Goal: Transaction & Acquisition: Purchase product/service

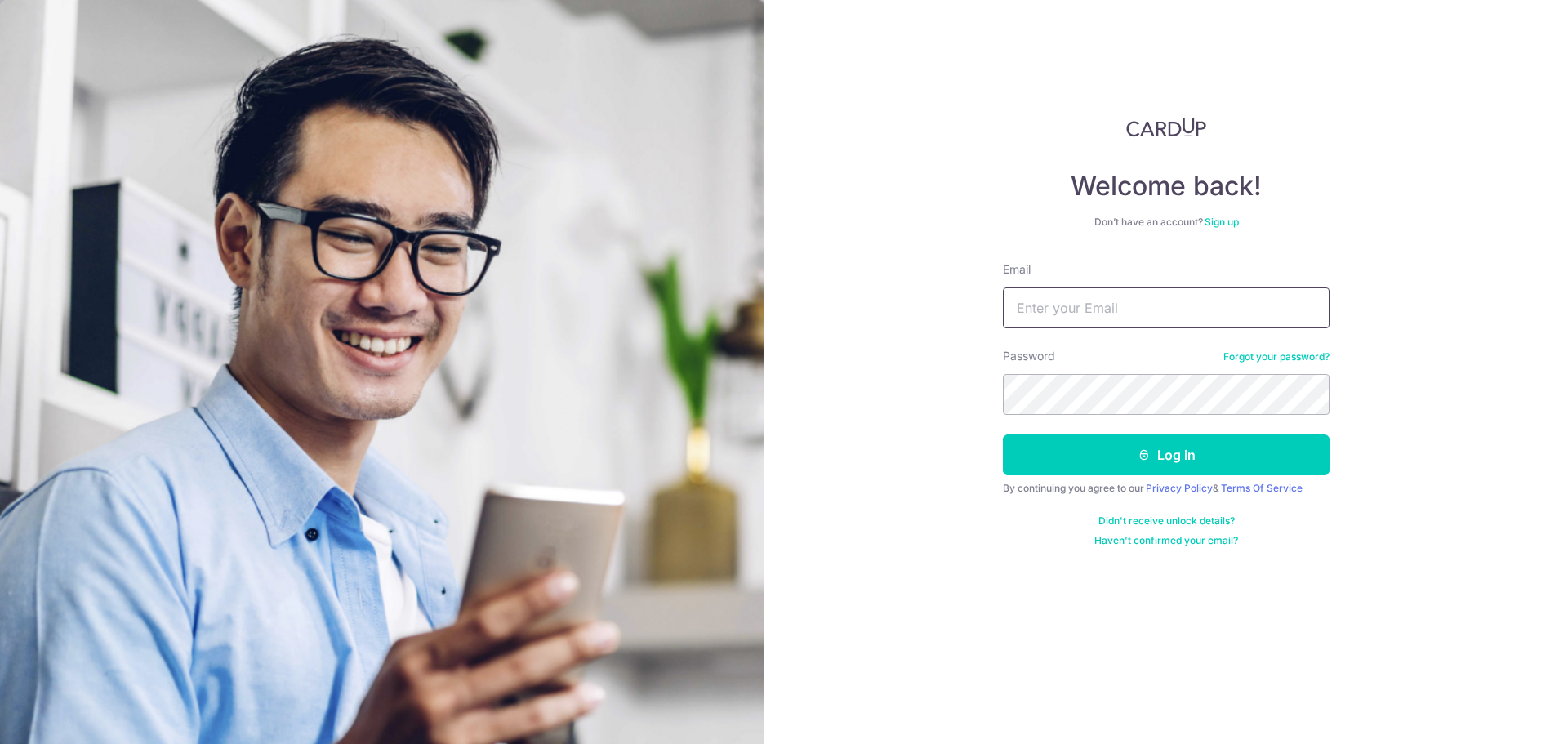
click at [1140, 313] on input "Email" at bounding box center [1166, 309] width 326 height 41
type input "[EMAIL_ADDRESS][DOMAIN_NAME]"
click at [1003, 434] on button "Log in" at bounding box center [1166, 455] width 326 height 41
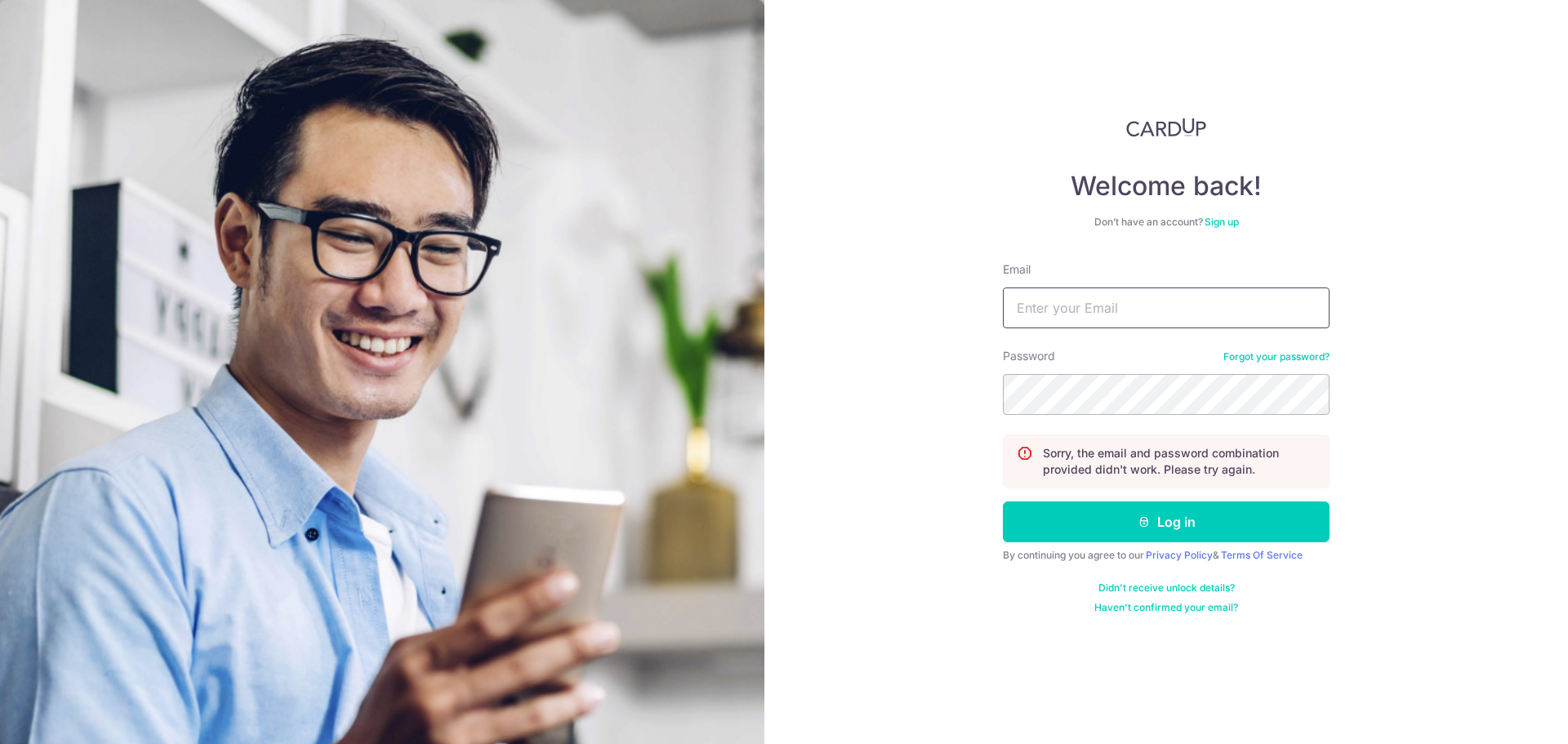
click at [1135, 304] on input "Email" at bounding box center [1166, 309] width 326 height 41
type input "[EMAIL_ADDRESS][DOMAIN_NAME]"
click at [1003, 501] on button "Log in" at bounding box center [1166, 522] width 326 height 41
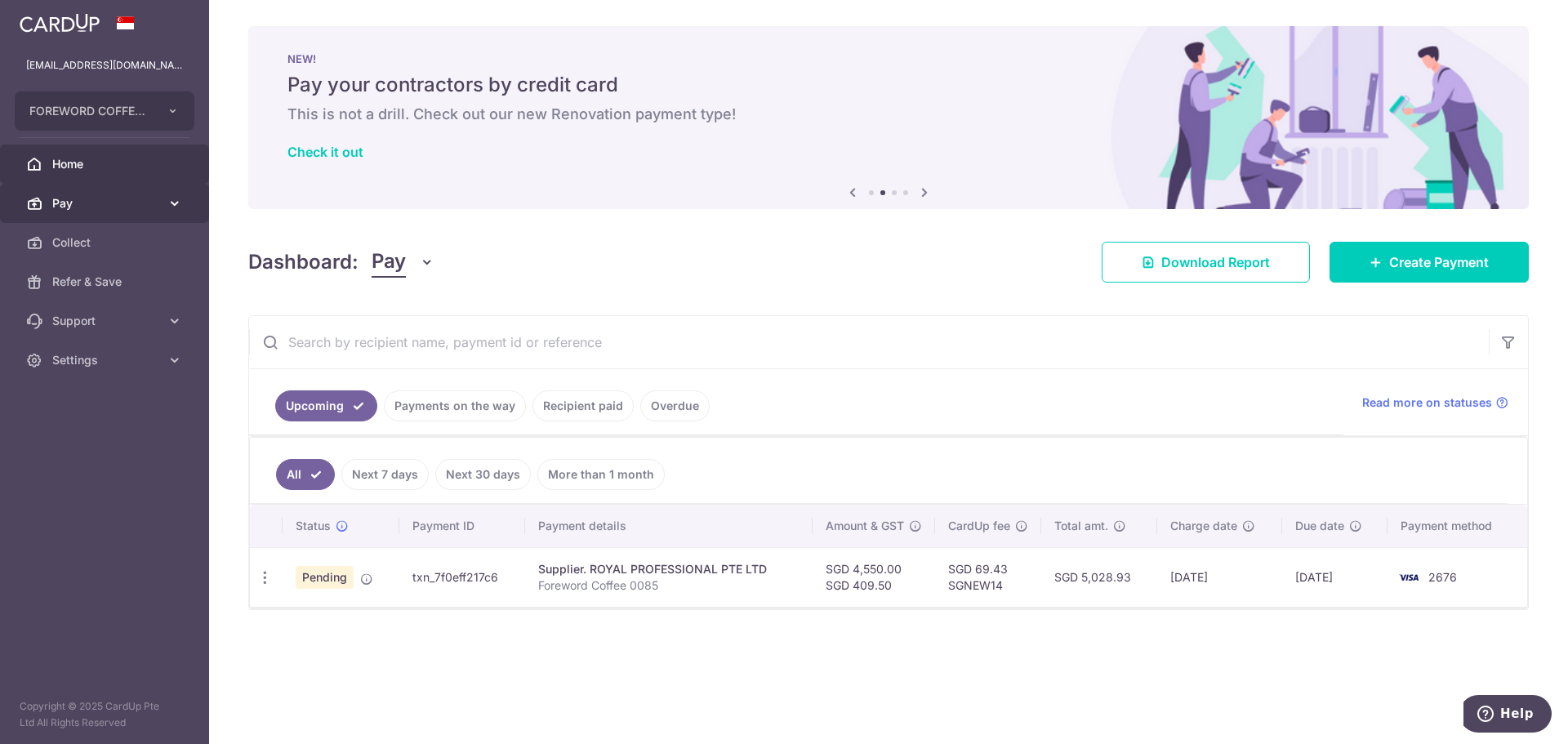
click at [101, 211] on link "Pay" at bounding box center [104, 203] width 209 height 39
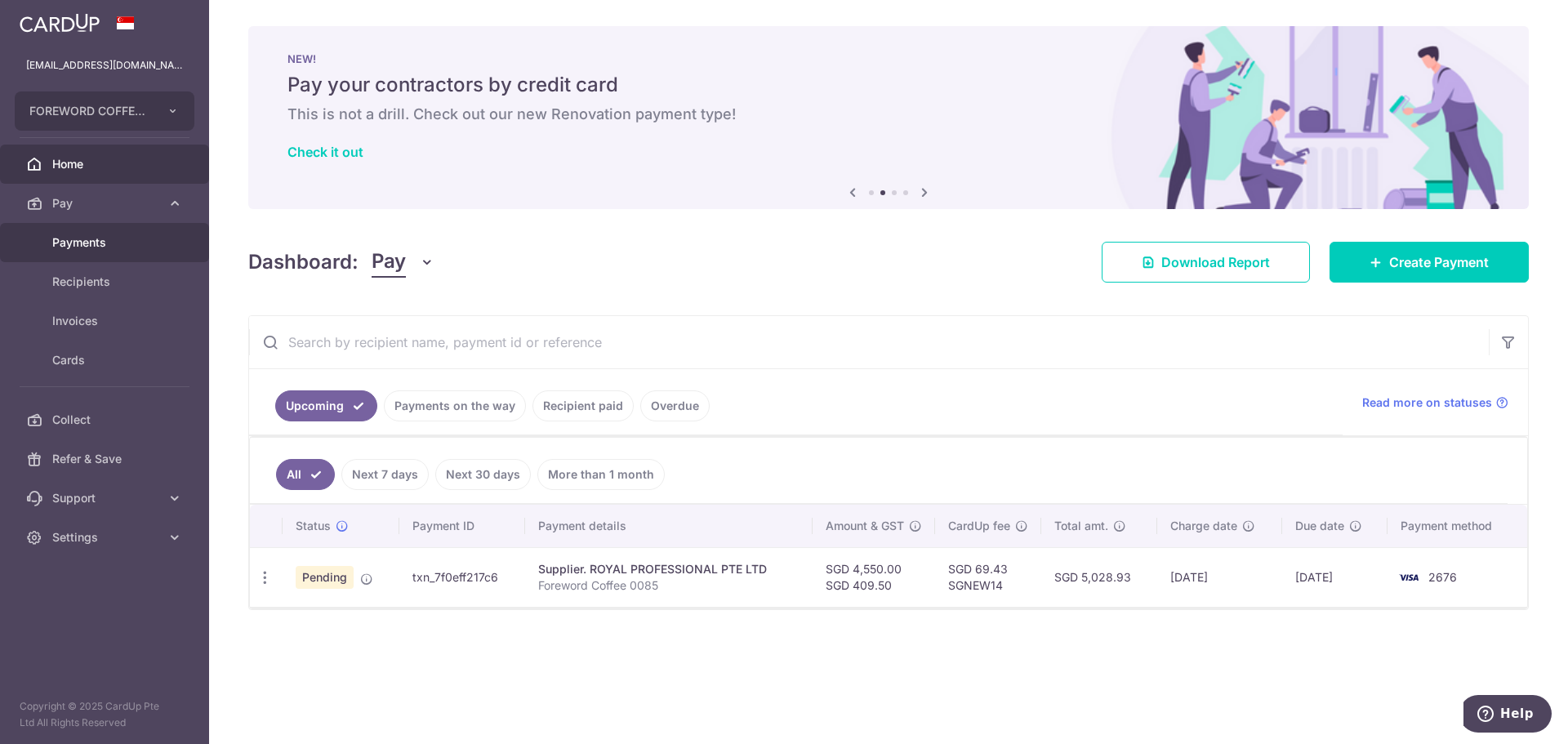
click at [121, 240] on span "Payments" at bounding box center [106, 243] width 108 height 17
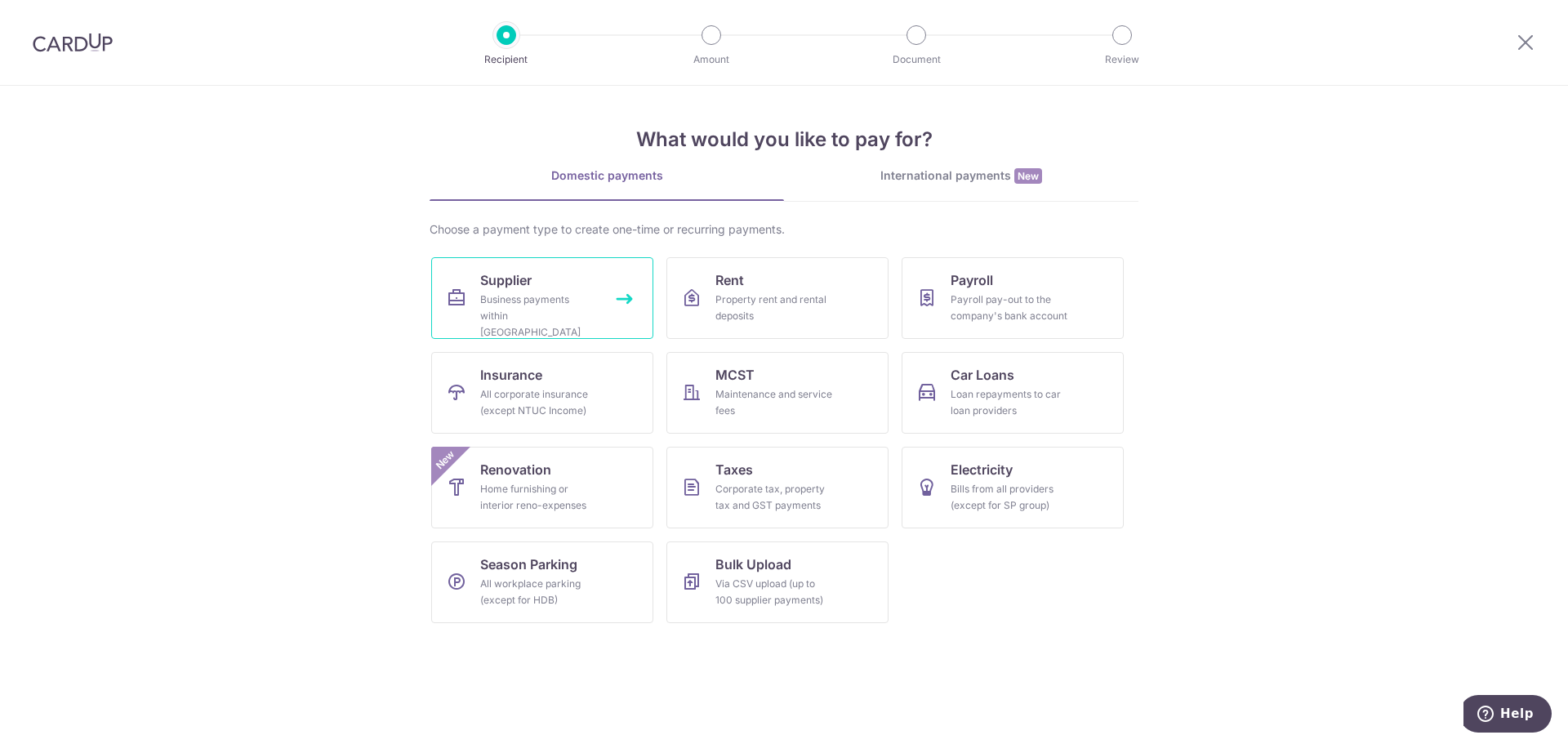
click at [577, 316] on div "Business payments within Singapore" at bounding box center [539, 316] width 118 height 49
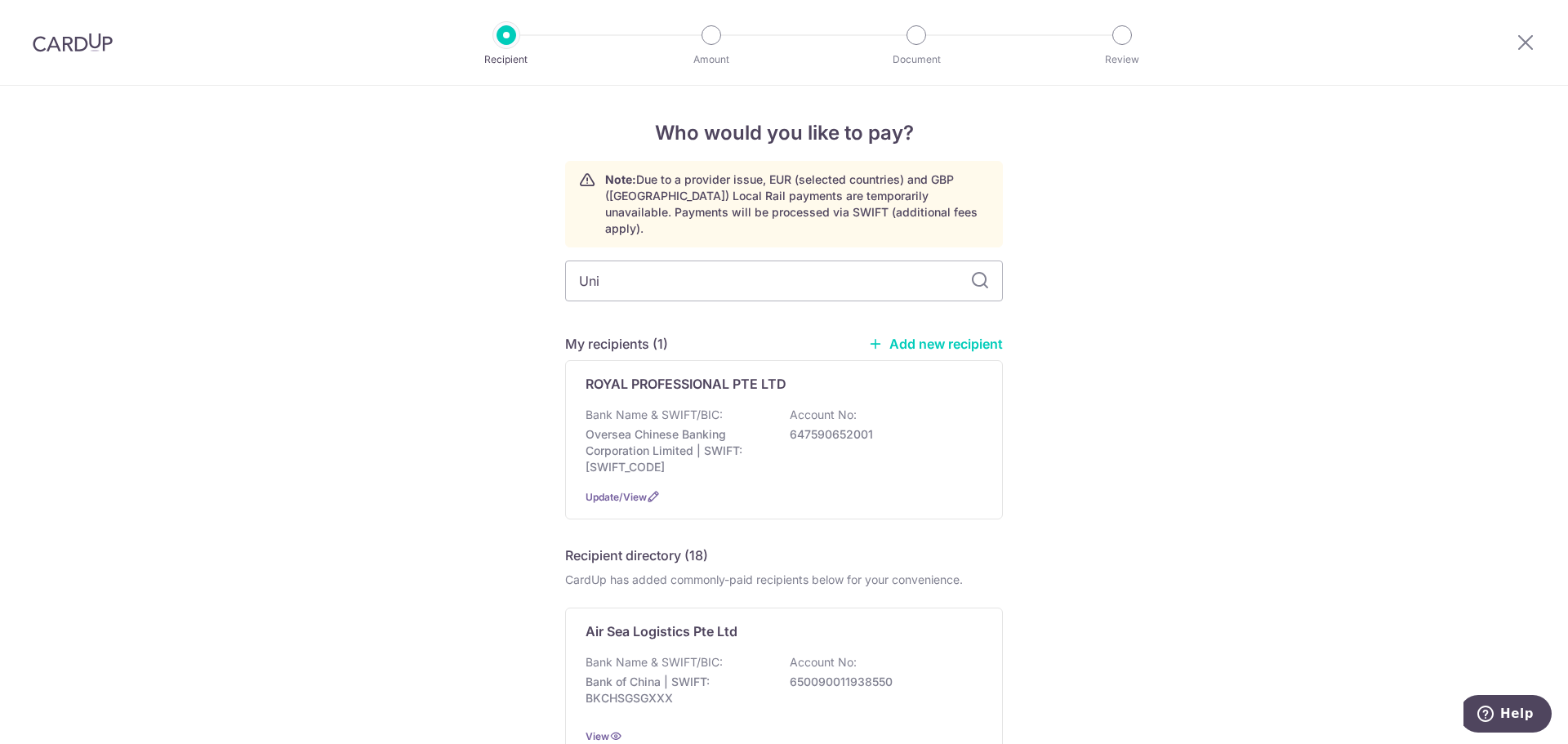
type input "Uni"
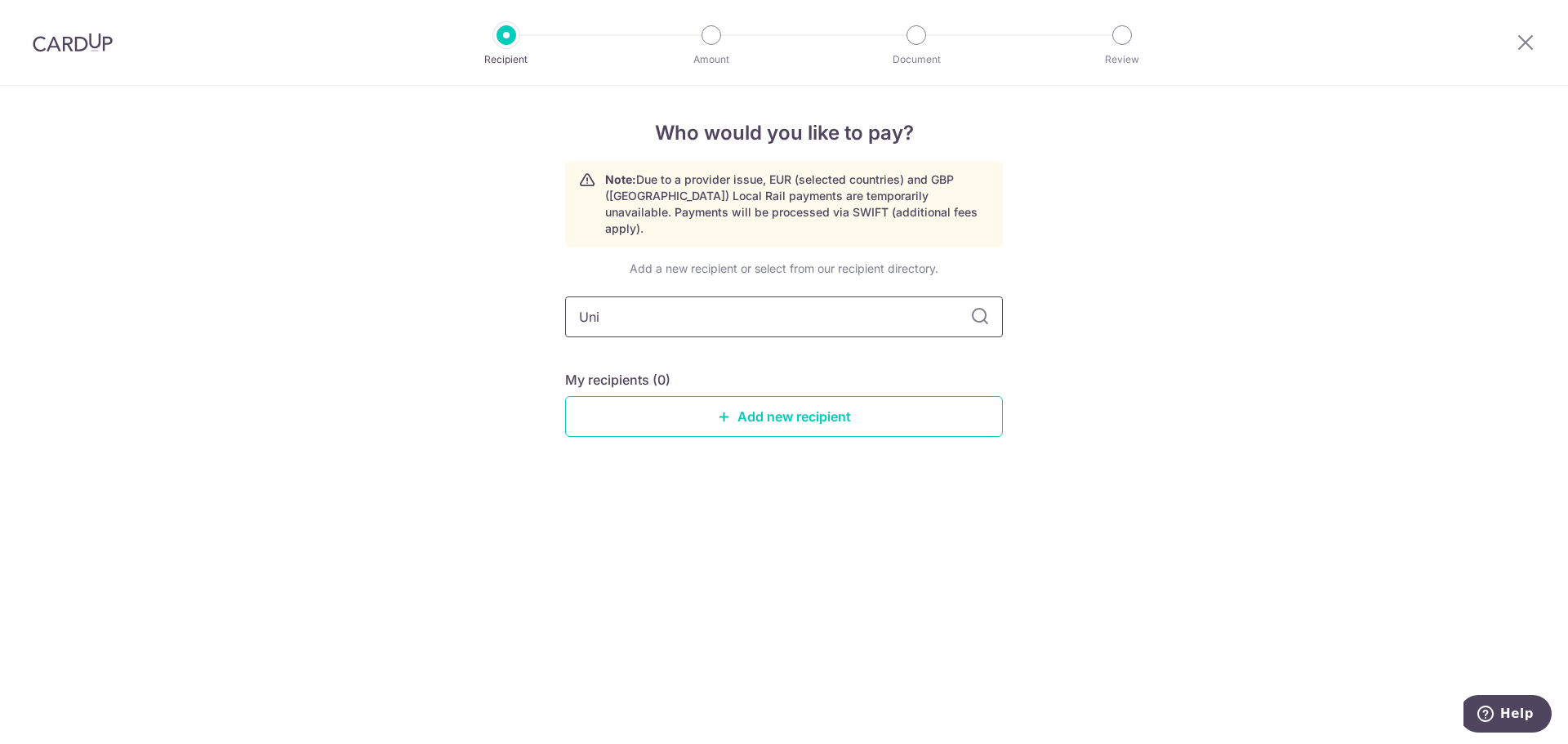
click at [684, 312] on input "Uni" at bounding box center [783, 317] width 437 height 41
type input "Uni-Tat"
click at [745, 396] on link "Add new recipient" at bounding box center [783, 417] width 437 height 41
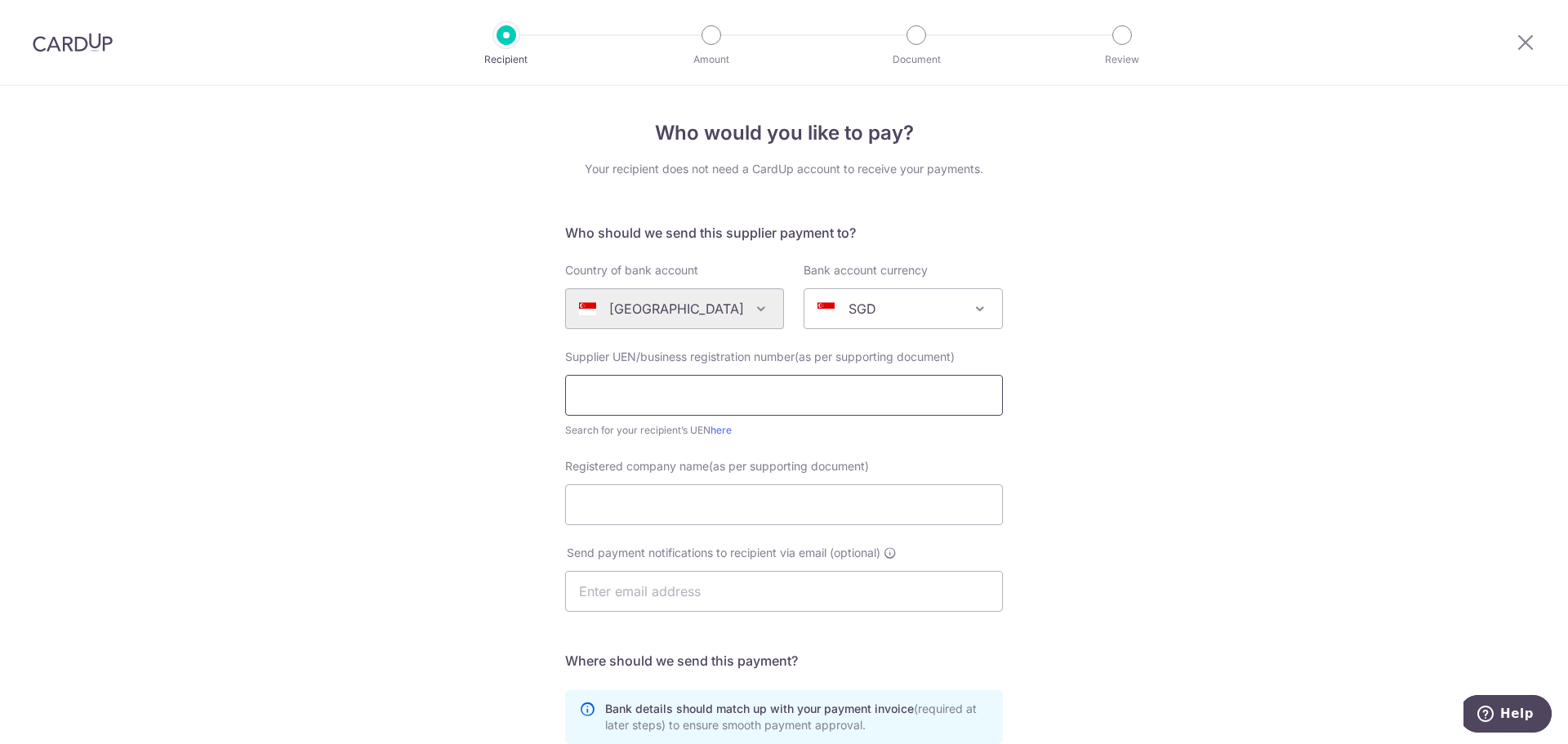
click at [885, 389] on input "text" at bounding box center [783, 395] width 437 height 41
click at [677, 374] on div "Supplier UEN/business registration number(as per supporting document) Search fo…" at bounding box center [783, 393] width 437 height 89
click at [639, 384] on input "text" at bounding box center [783, 395] width 437 height 41
paste input "UNI-TAT ICE & MARKETING PTE LTD"
type input "UNI-TAT ICE & MARKETING PTE LTD"
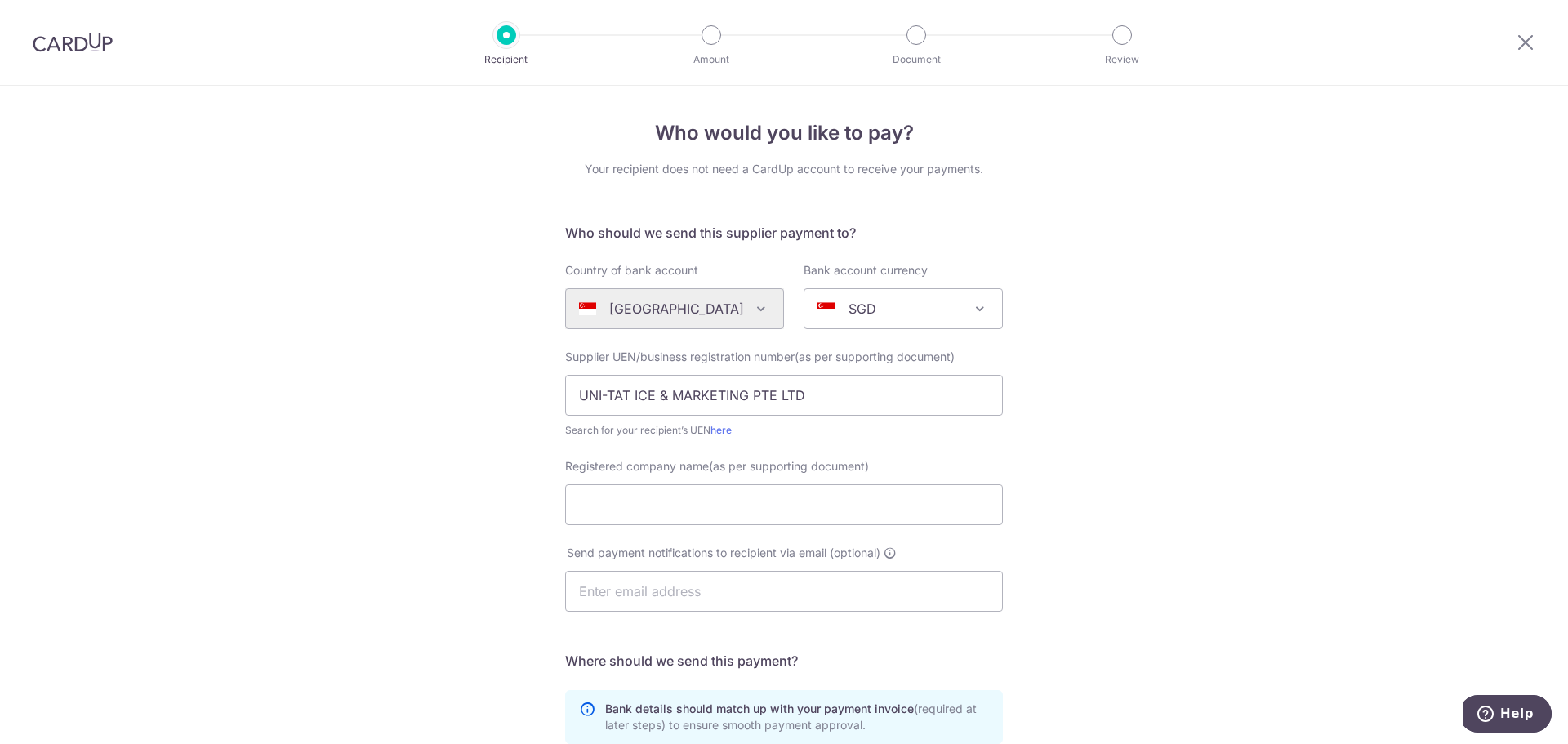
click at [821, 448] on form "Who should we send this supplier payment to? Country of bank account Algeria An…" at bounding box center [783, 611] width 437 height 776
click at [773, 402] on input "UNI-TAT ICE & MARKETING PTE LTD" at bounding box center [783, 395] width 437 height 41
click at [710, 432] on link "here" at bounding box center [721, 429] width 22 height 12
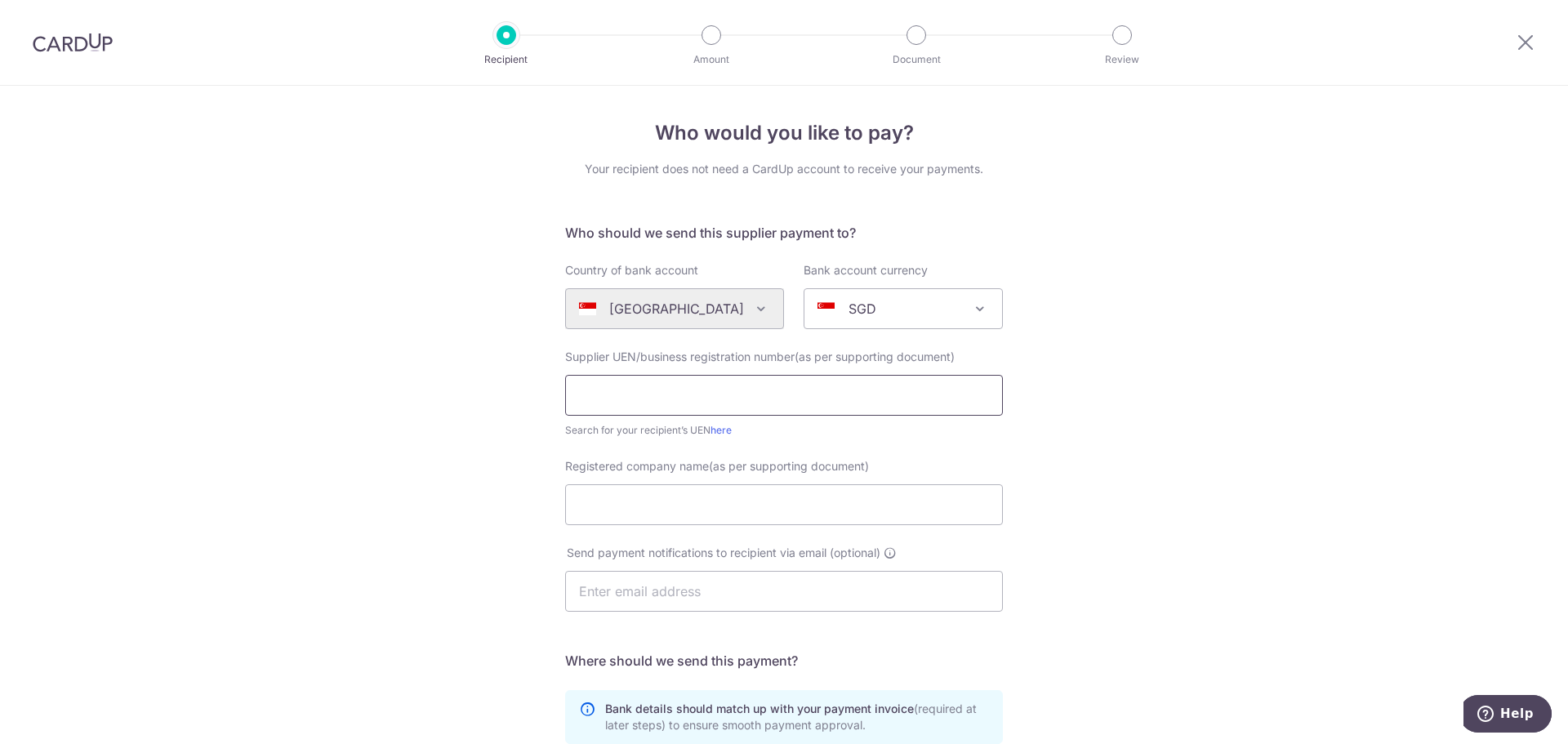
click at [647, 397] on input "text" at bounding box center [783, 395] width 437 height 41
paste input "199406736C"
type input "199406736C"
click at [691, 518] on input "Registered company name(as per supporting document)" at bounding box center [783, 505] width 437 height 41
click at [790, 510] on input "Registered company name(as per supporting document)" at bounding box center [783, 505] width 437 height 41
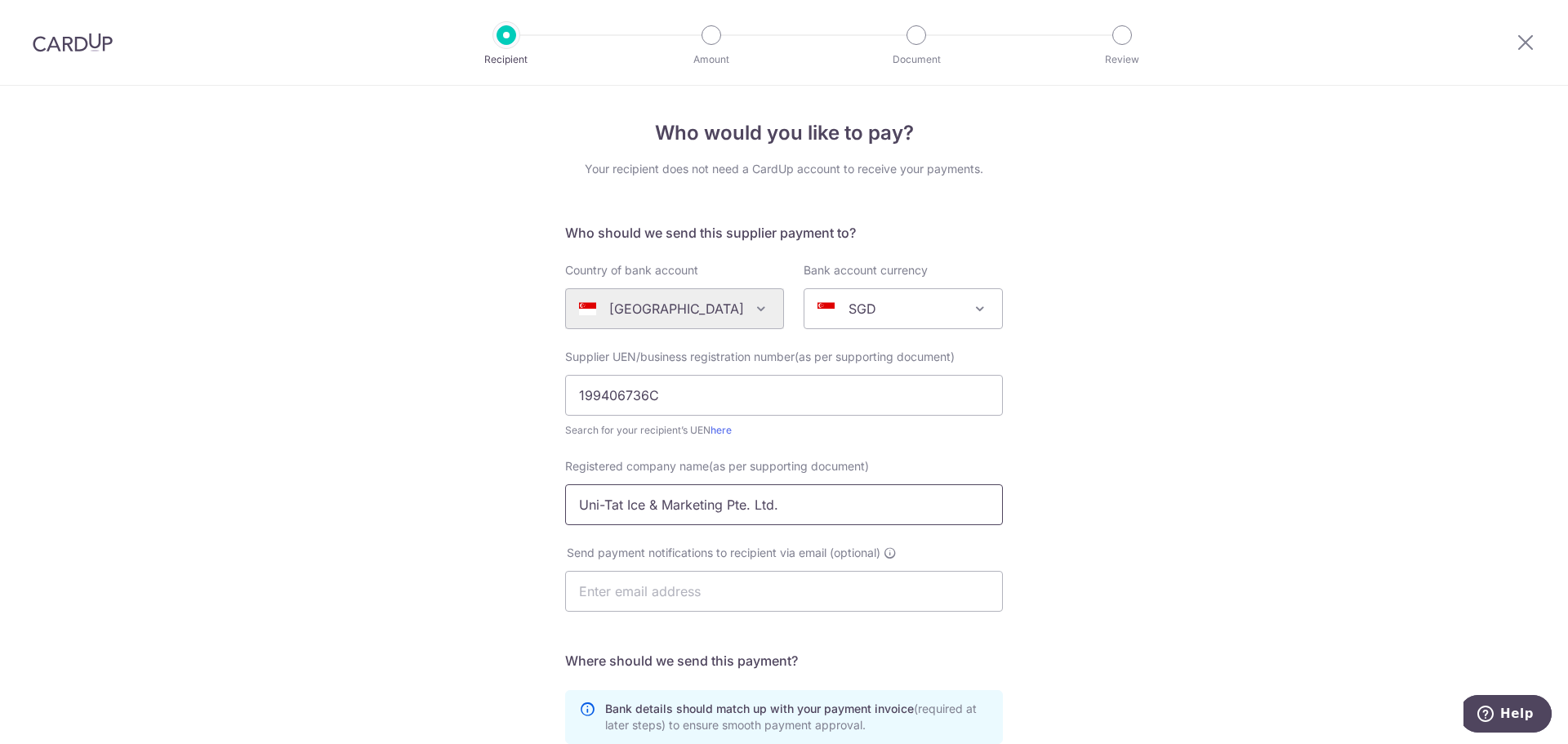
type input "Uni-Tat Ice & Marketing Pte. Ltd."
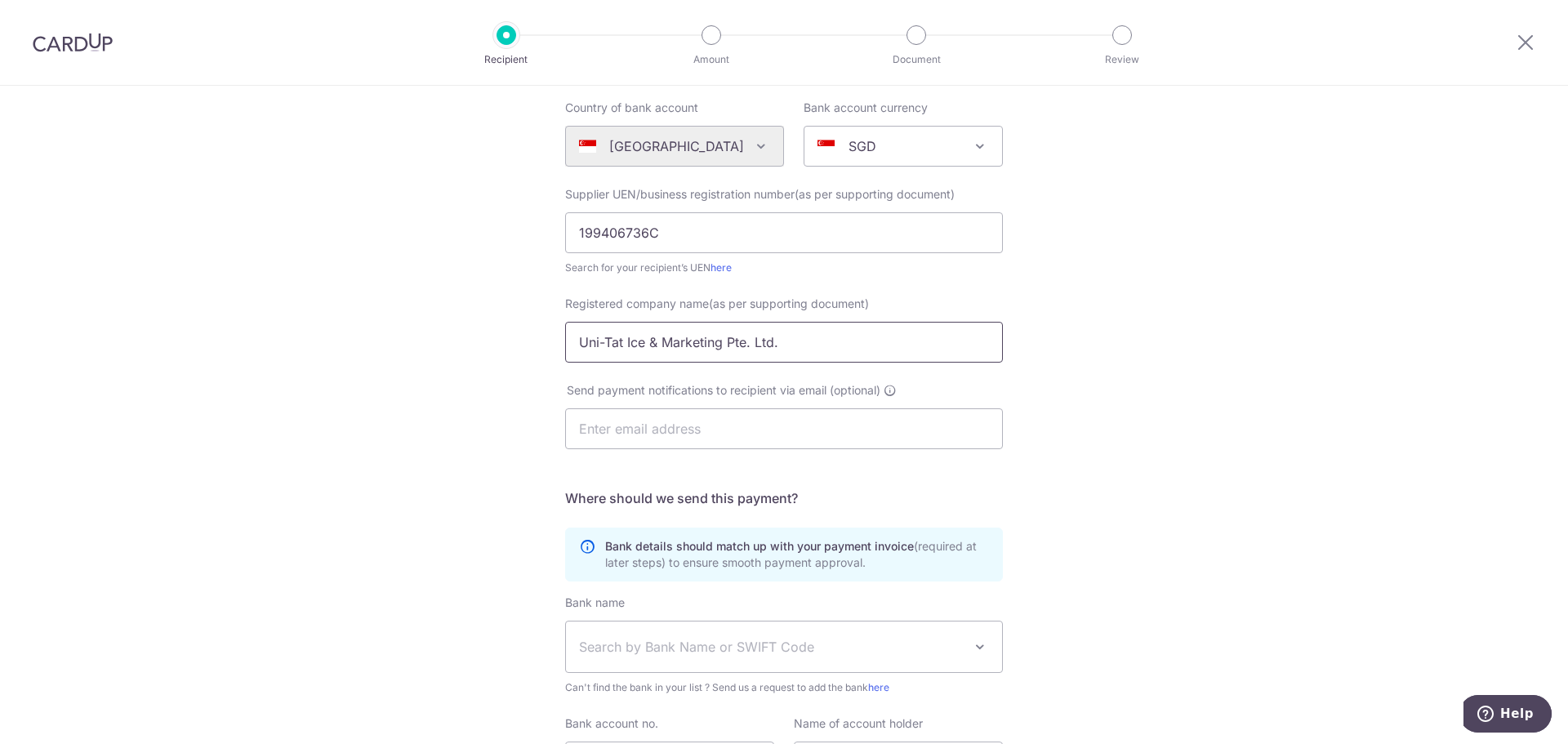
scroll to position [163, 0]
click at [768, 653] on span "Search by Bank Name or SWIFT Code" at bounding box center [770, 646] width 384 height 20
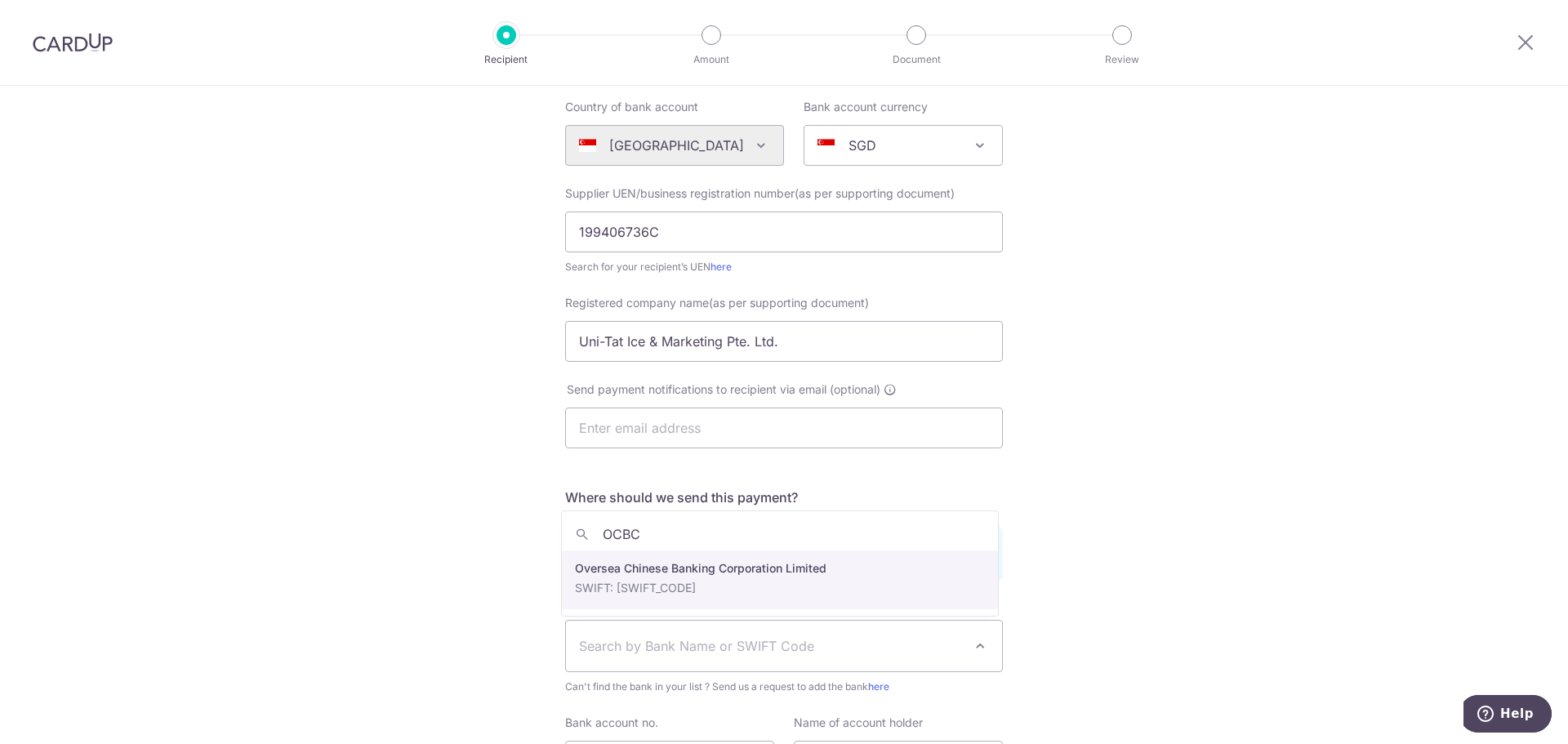
type input "OCBC"
select select "12"
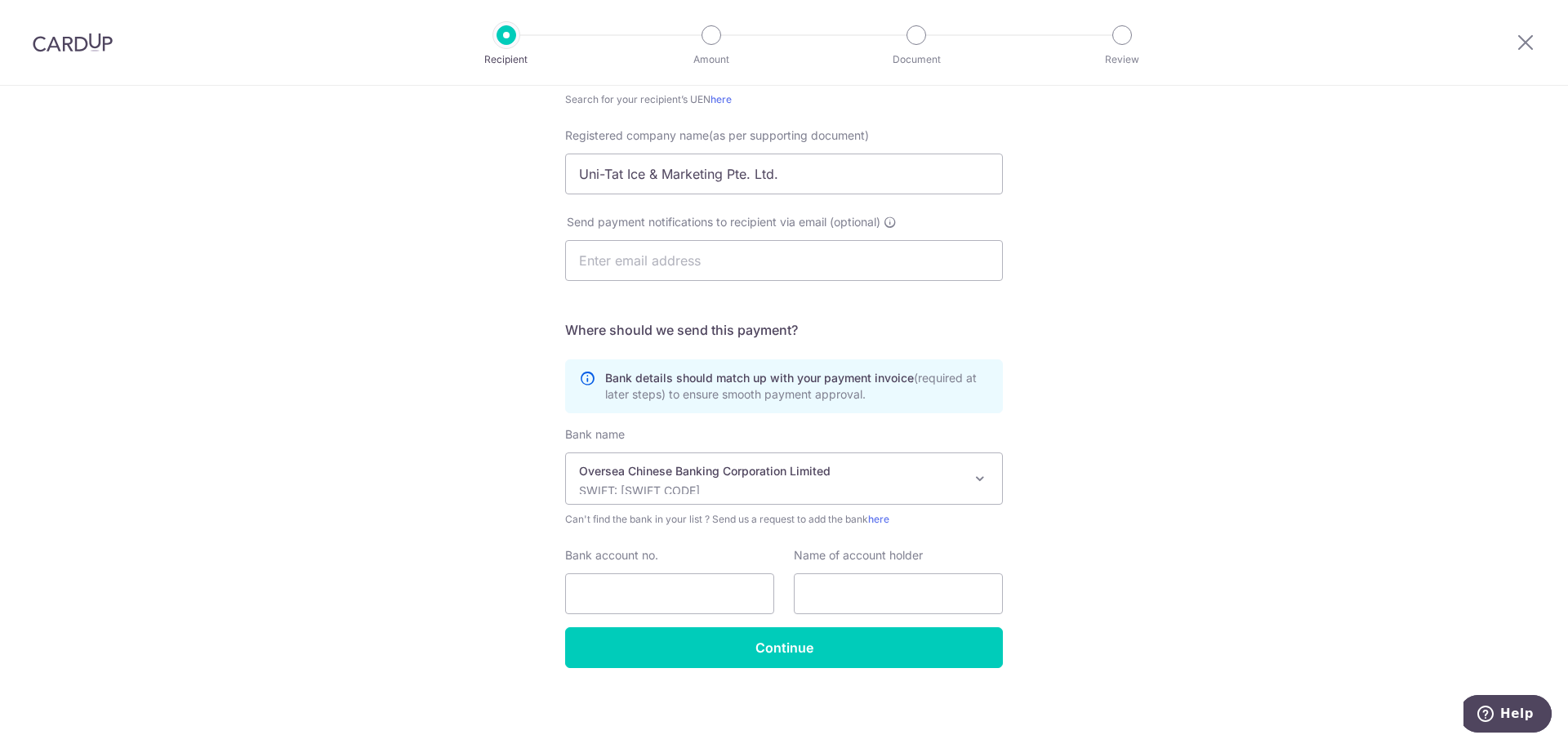
scroll to position [331, 0]
click at [662, 605] on input "Bank account no." at bounding box center [669, 594] width 209 height 41
type input "517448676001"
type input "Uni-Tat Ice & Marketing Pte Ltd"
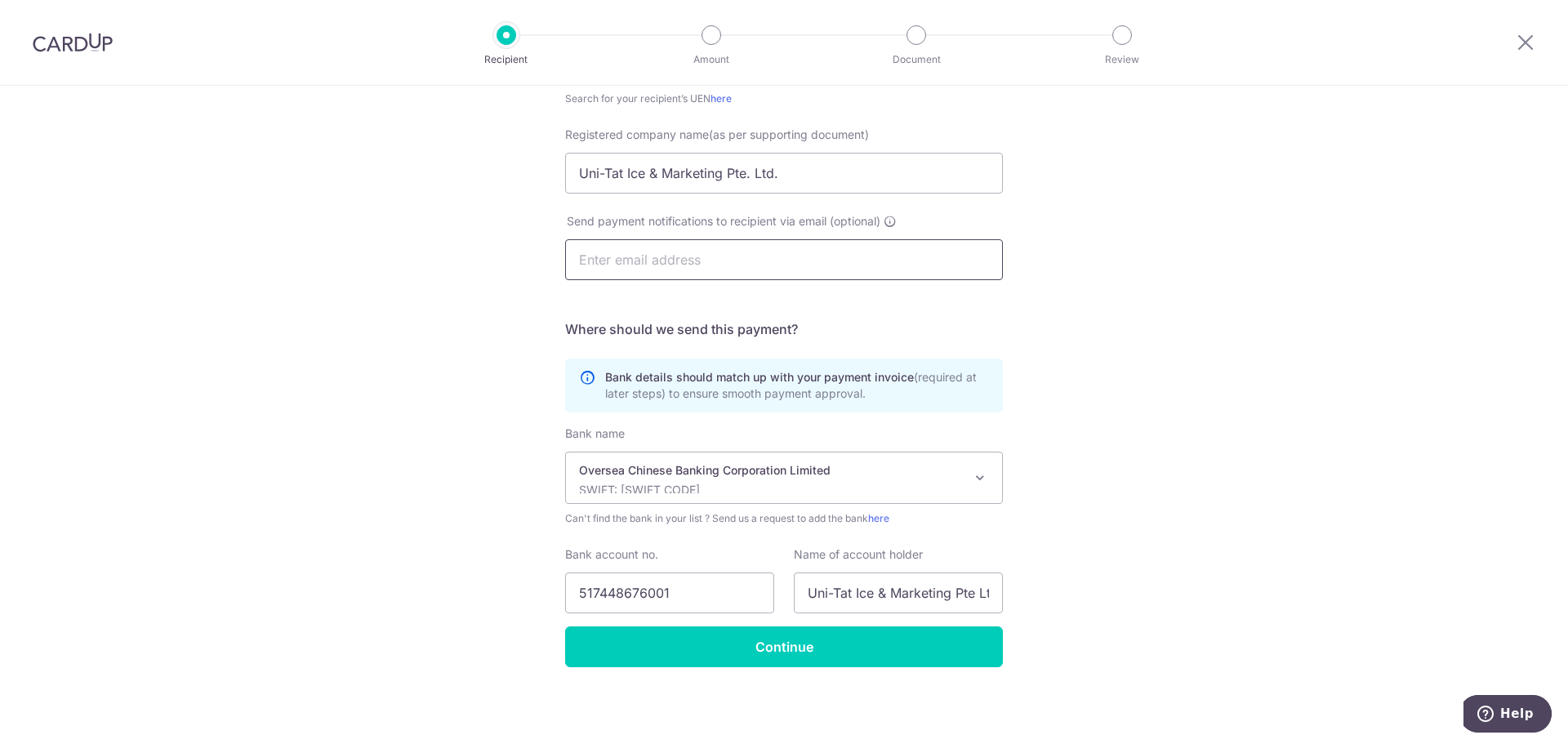
click at [745, 272] on input "text" at bounding box center [783, 260] width 437 height 41
type input "cs@iceman.com.sg"
click at [1136, 584] on div "Who would you like to pay? Your recipient does not need a CardUp account to rec…" at bounding box center [784, 249] width 1568 height 990
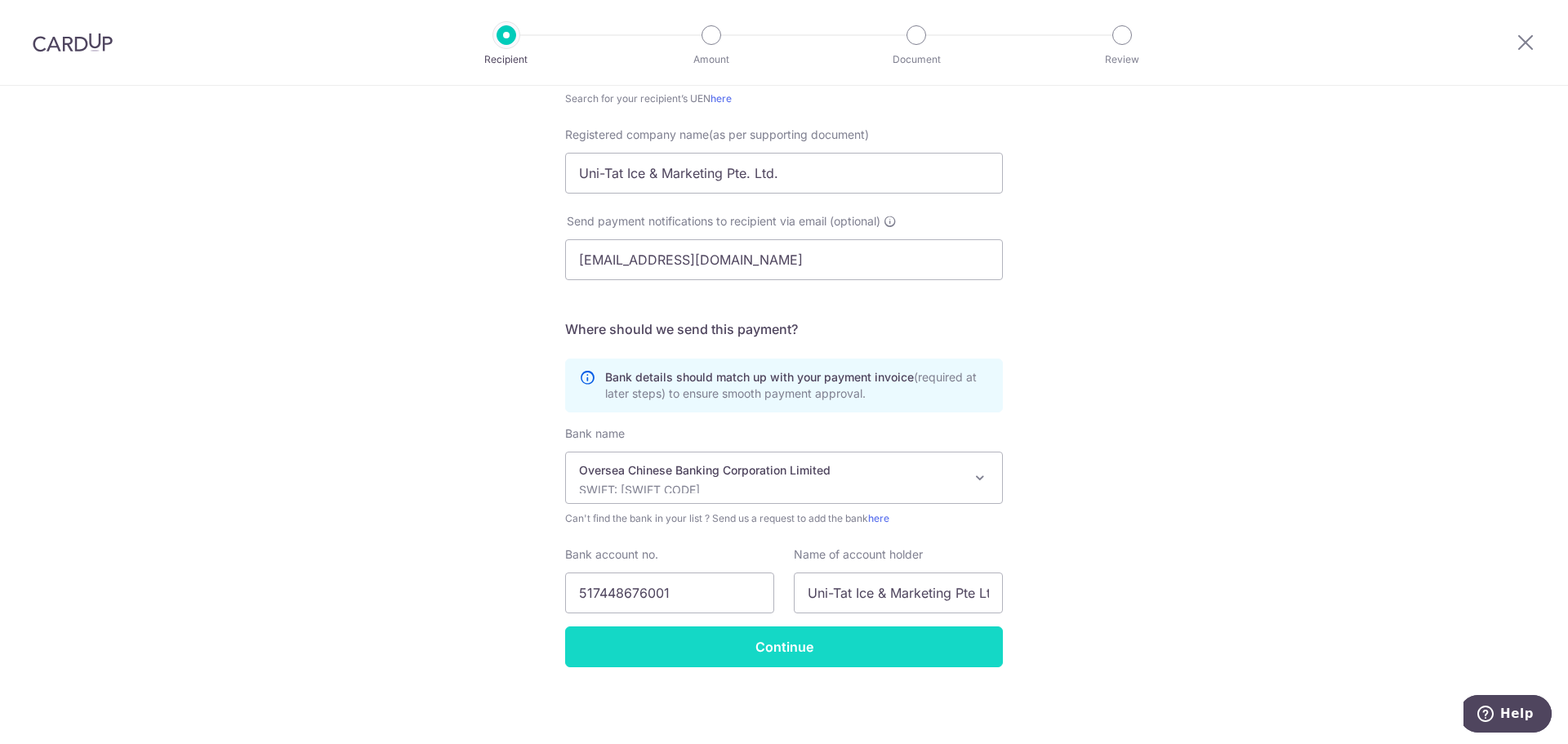
click at [894, 656] on input "Continue" at bounding box center [783, 647] width 437 height 41
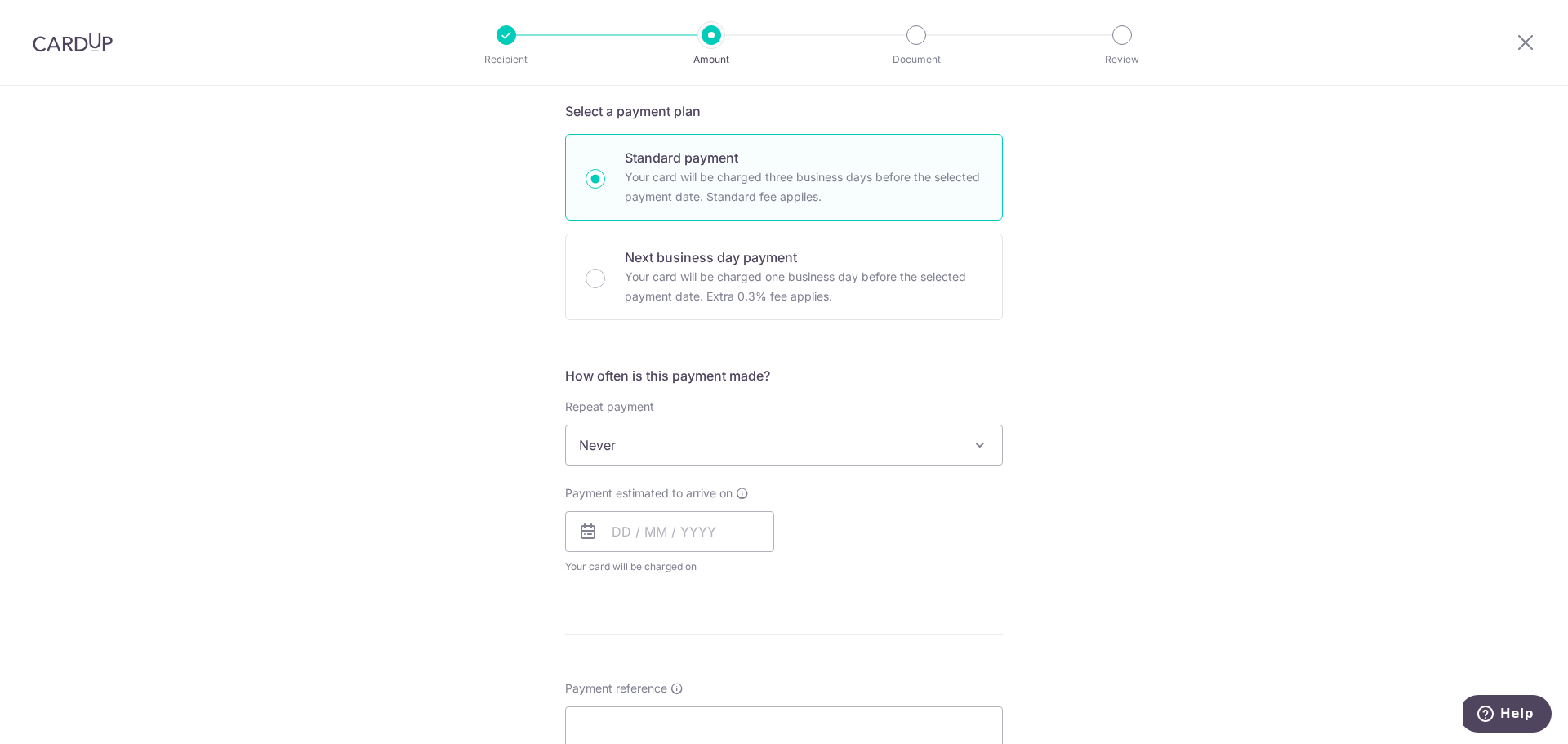
scroll to position [326, 0]
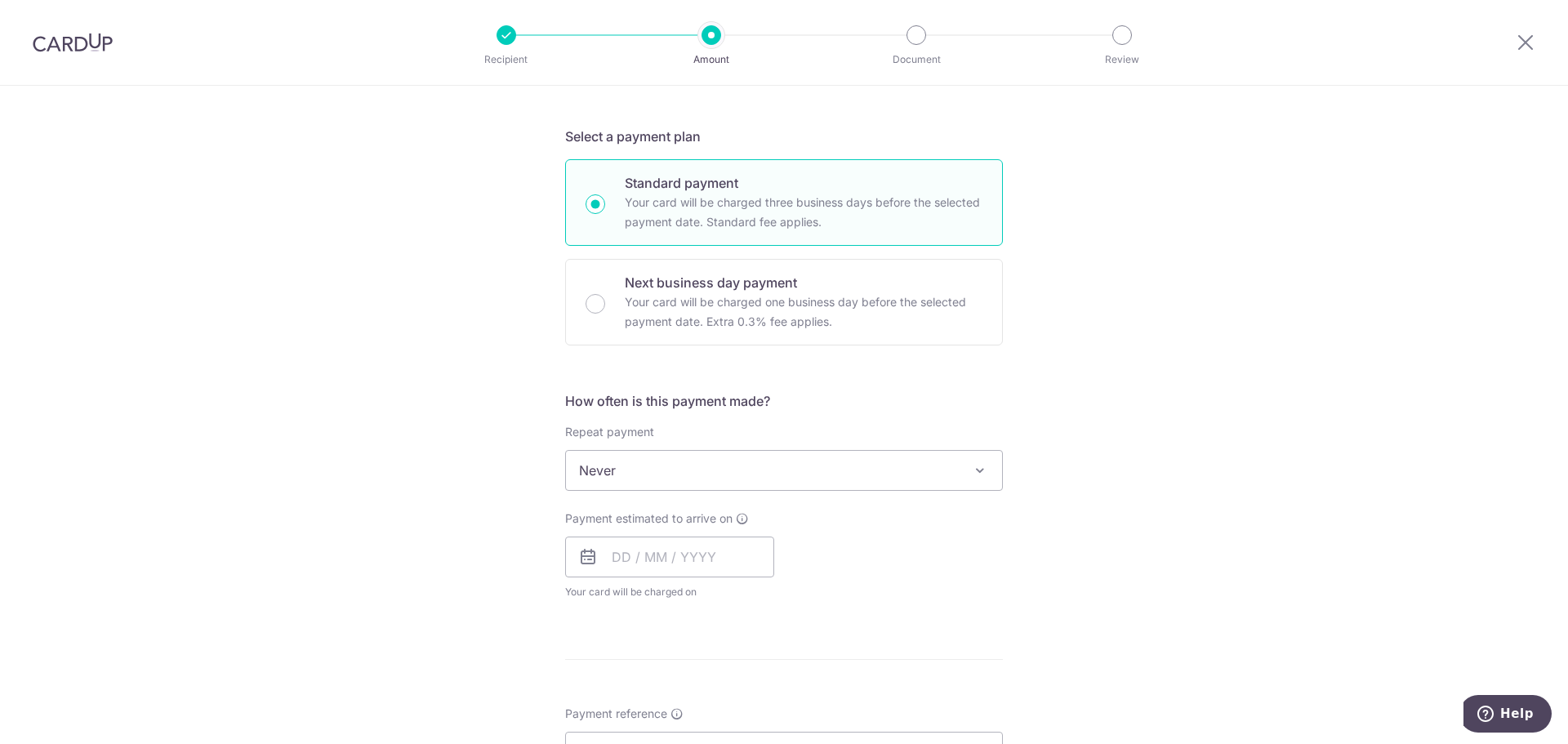
click at [649, 473] on span "Never" at bounding box center [784, 471] width 436 height 39
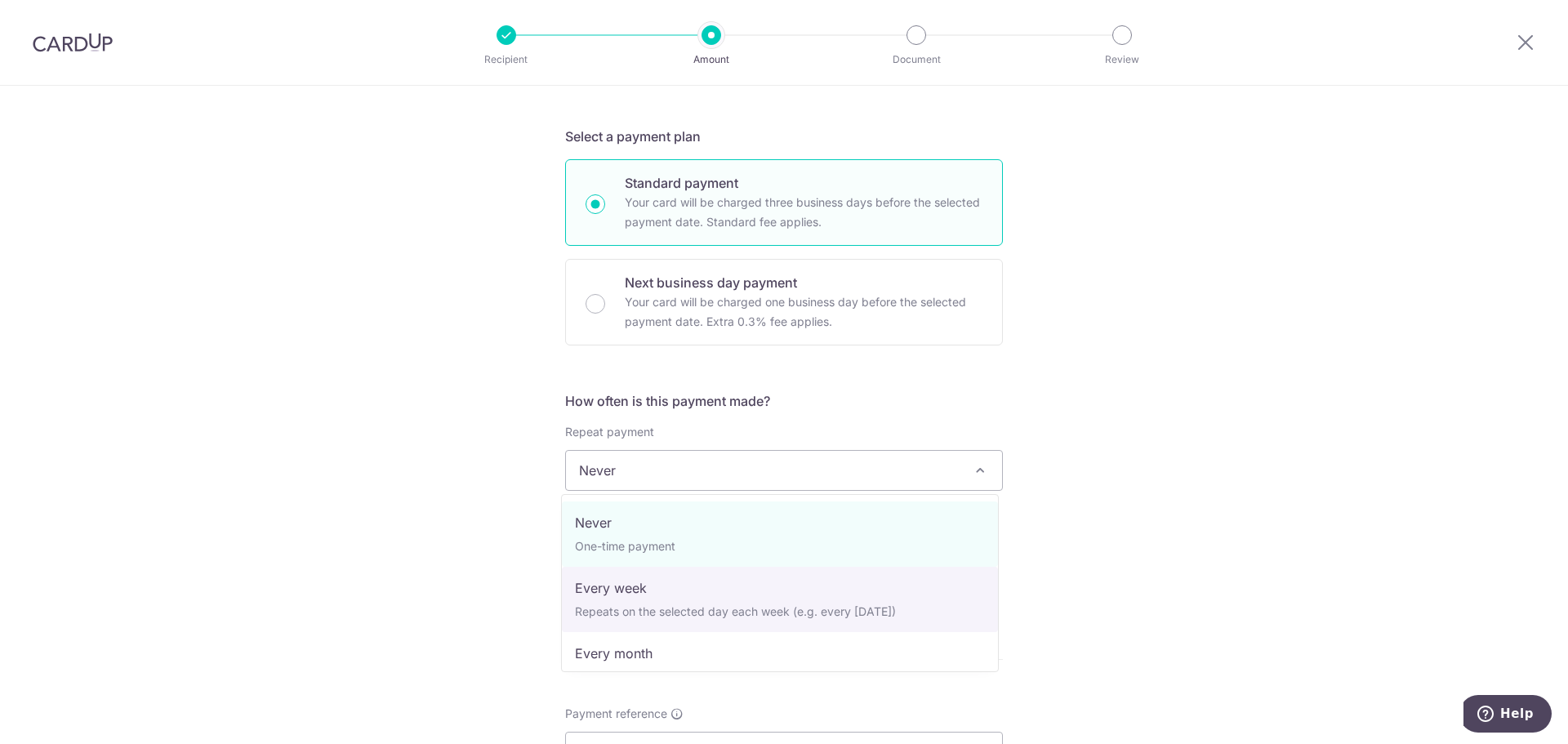
select select "2"
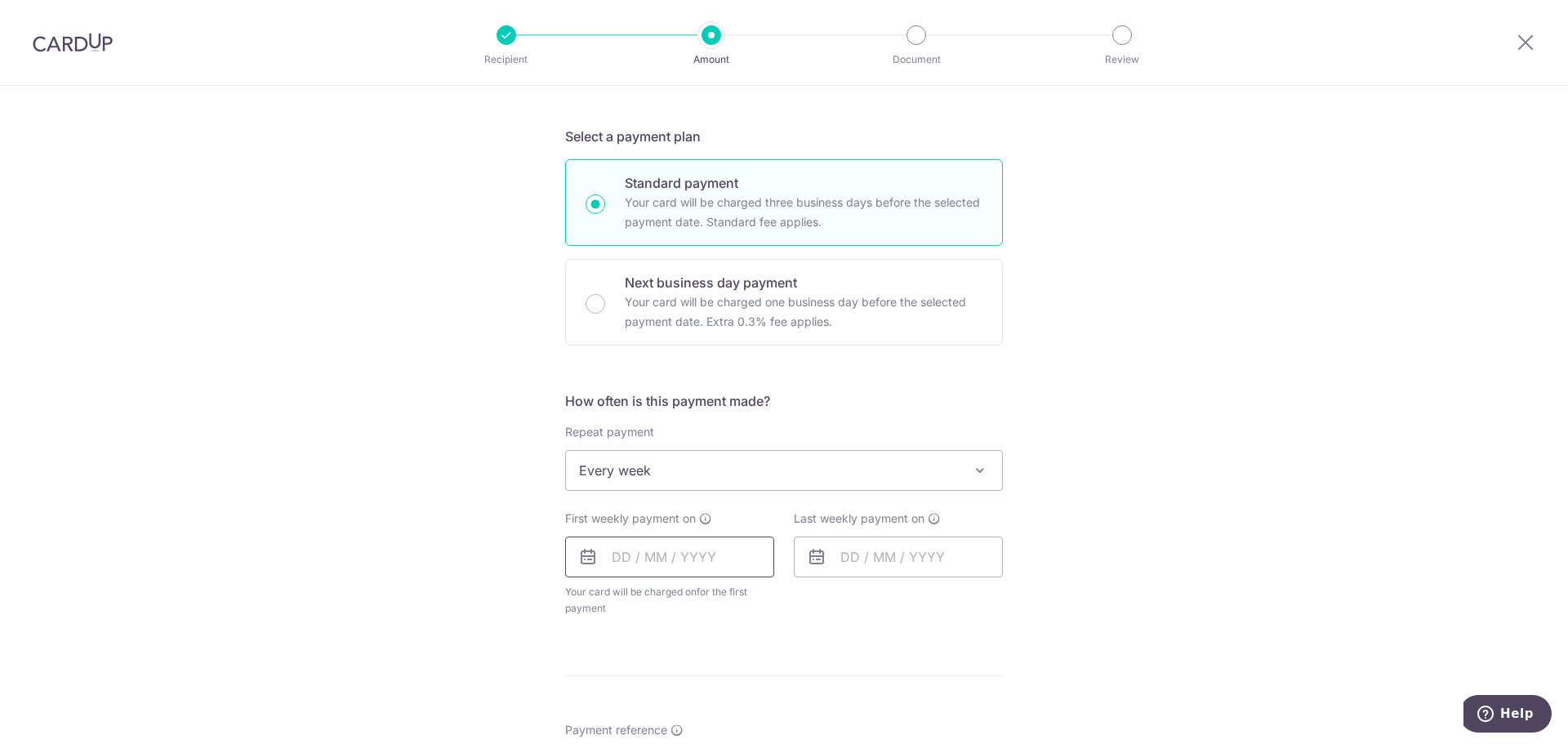
click at [713, 548] on input "text" at bounding box center [669, 557] width 209 height 41
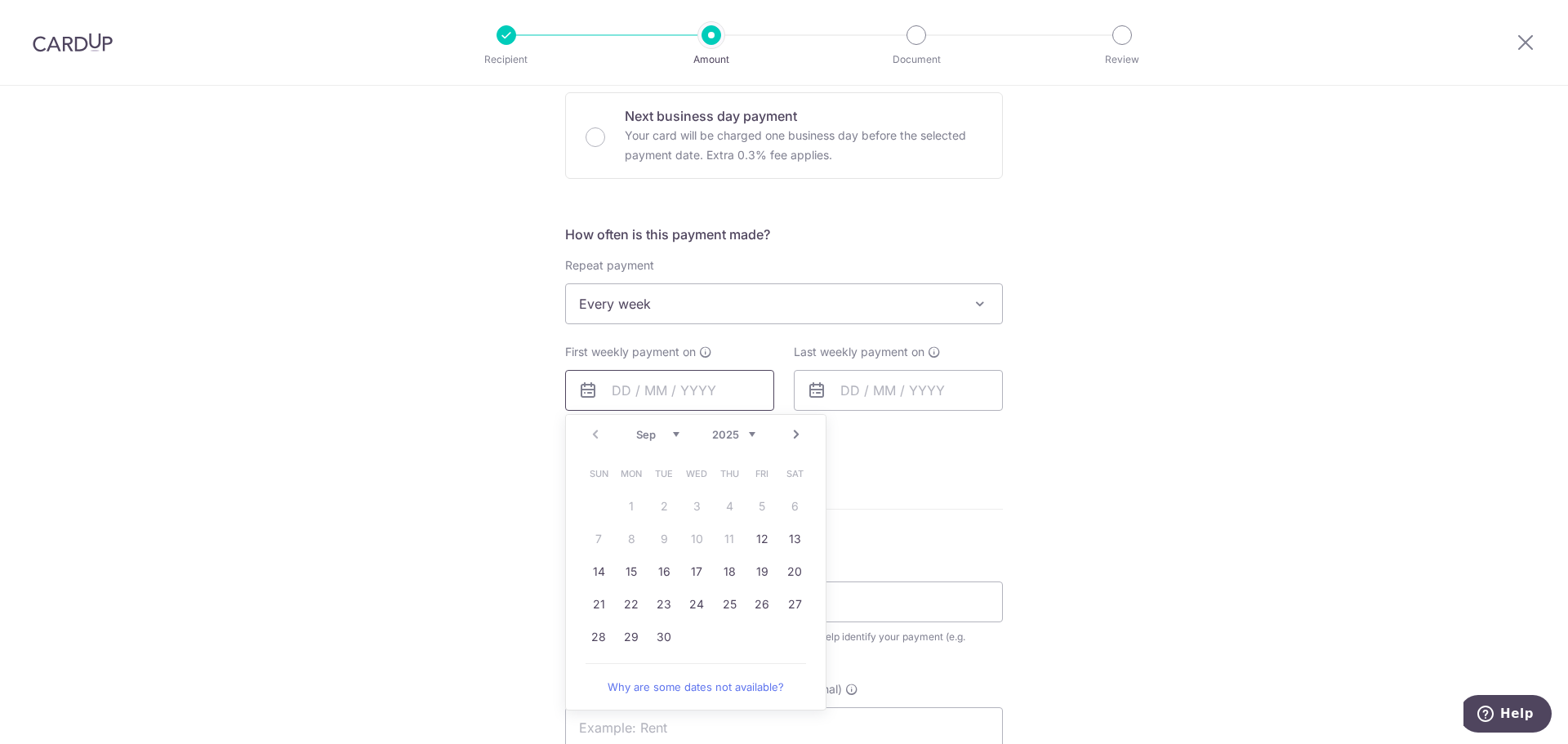
scroll to position [572, 0]
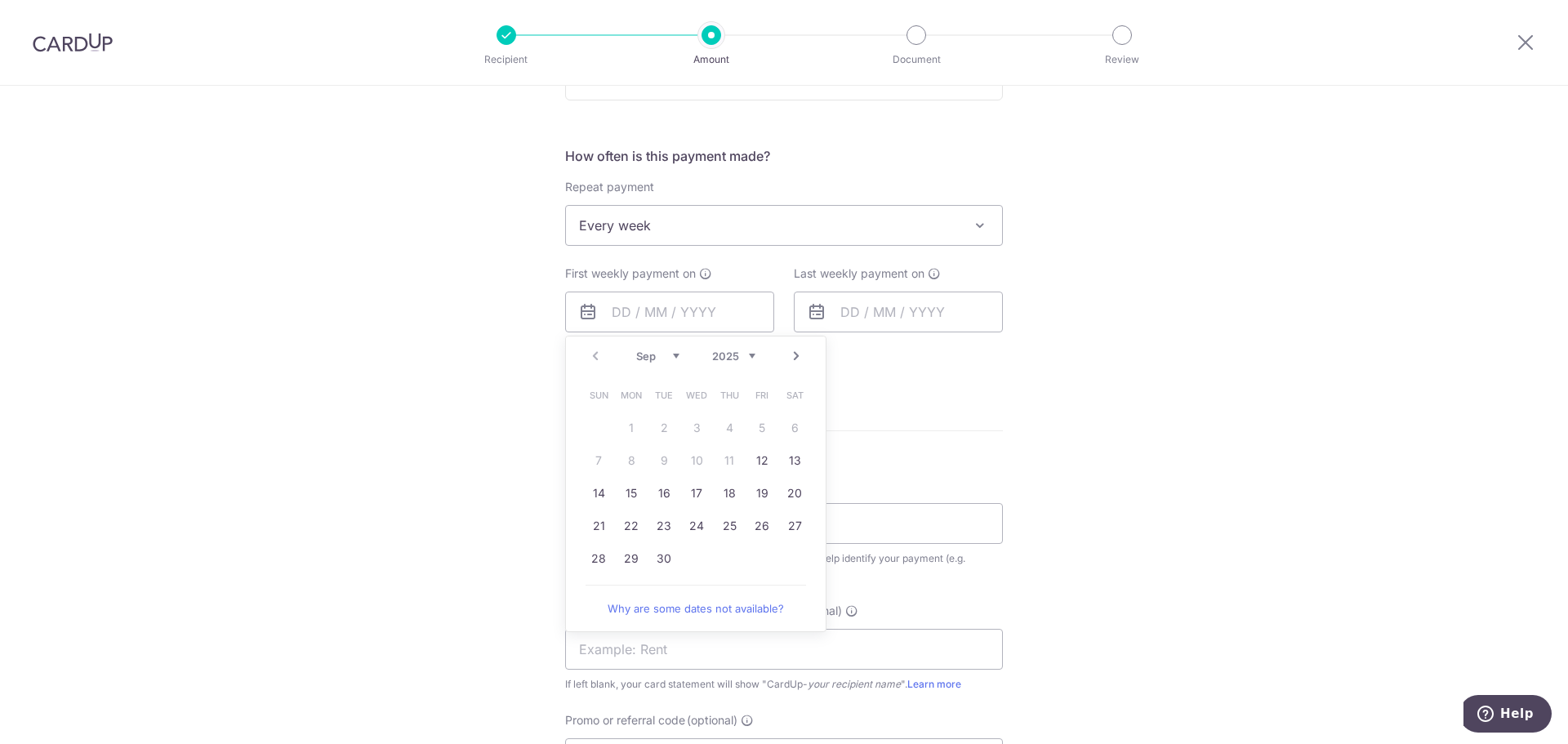
click at [1194, 452] on div "Tell us more about your payment Enter payment amount SGD GST (optional) SGD Rec…" at bounding box center [784, 315] width 1568 height 1603
click at [677, 319] on input "text" at bounding box center [669, 313] width 209 height 41
drag, startPoint x: 620, startPoint y: 495, endPoint x: 1116, endPoint y: 597, distance: 506.4
click at [620, 495] on link "15" at bounding box center [631, 493] width 27 height 27
type input "[DATE]"
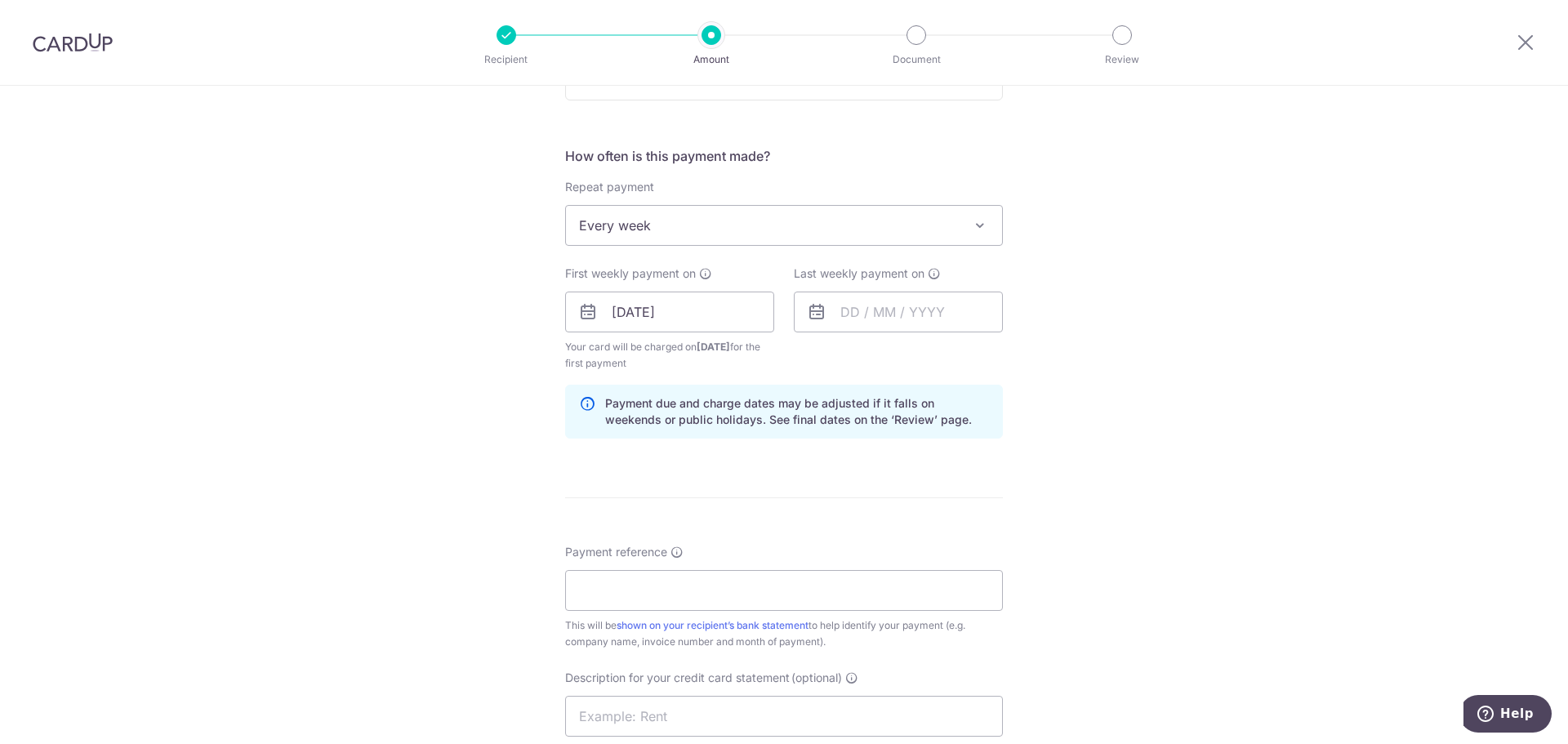
click at [1124, 477] on div "Tell us more about your payment Enter payment amount SGD GST (optional) SGD Rec…" at bounding box center [784, 350] width 1568 height 1671
click at [718, 606] on input "Payment reference" at bounding box center [783, 591] width 437 height 41
click at [871, 314] on input "text" at bounding box center [898, 313] width 209 height 41
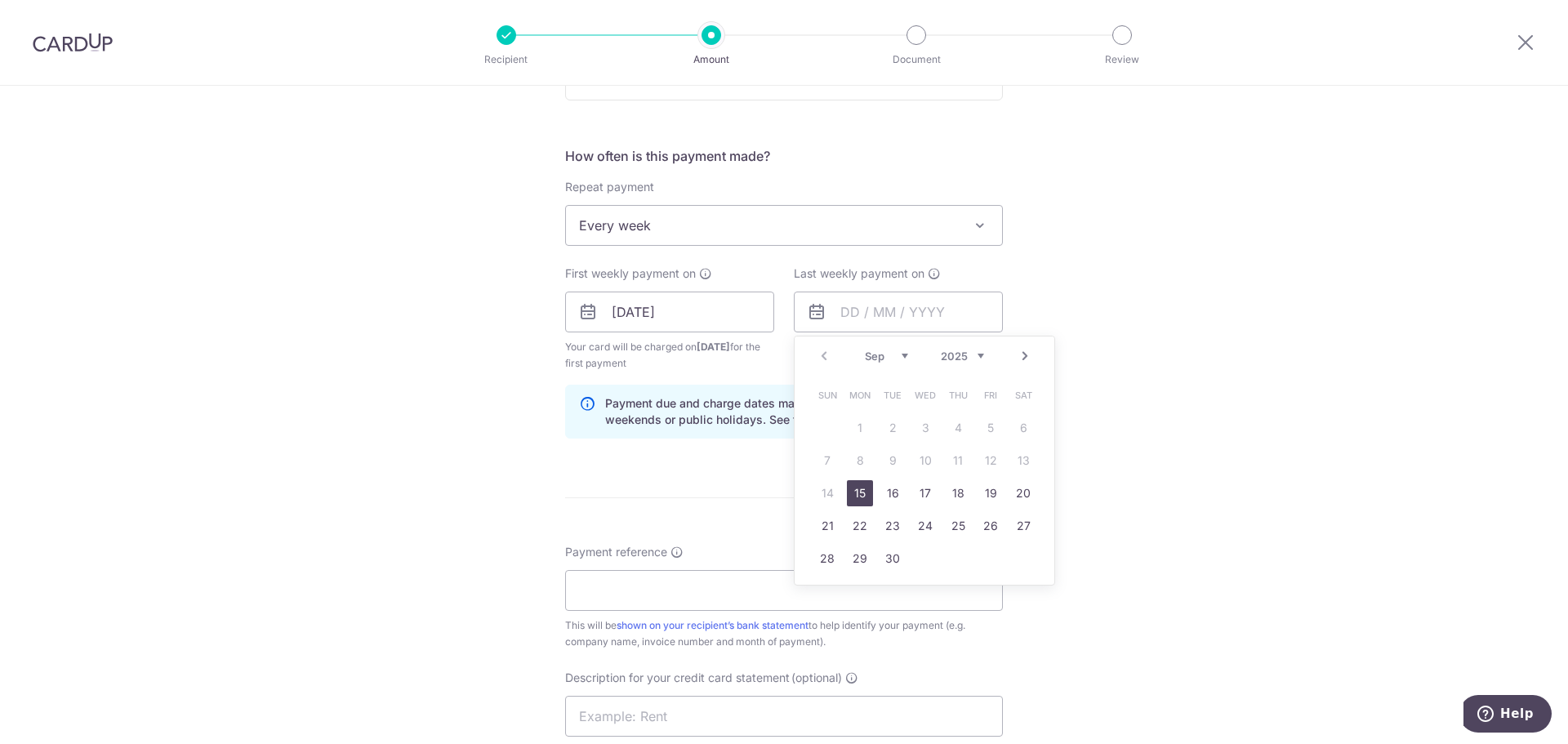
click at [1020, 361] on link "Next" at bounding box center [1025, 356] width 20 height 20
click at [925, 531] on link "19" at bounding box center [924, 526] width 27 height 27
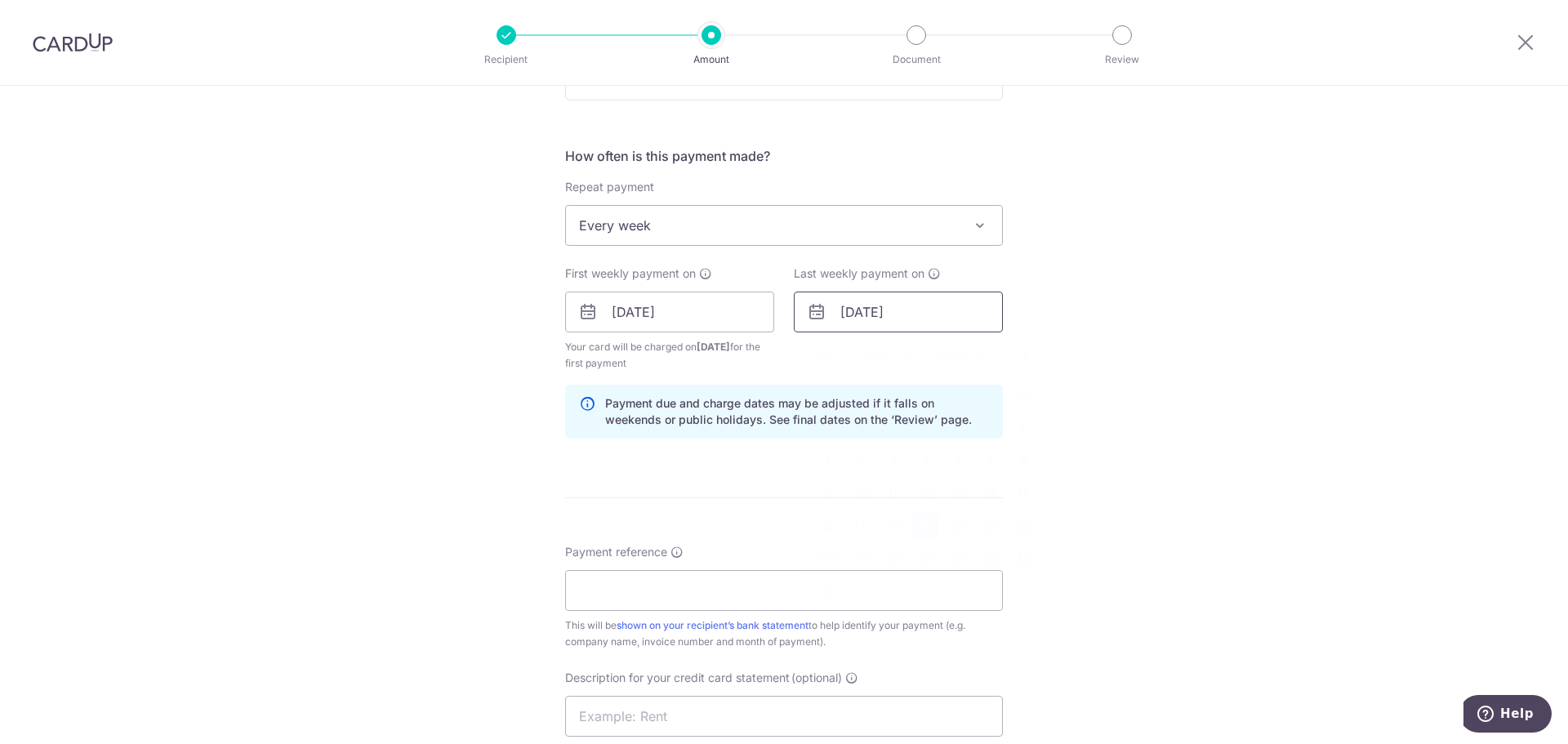
click at [945, 327] on input "[DATE]" at bounding box center [898, 313] width 209 height 41
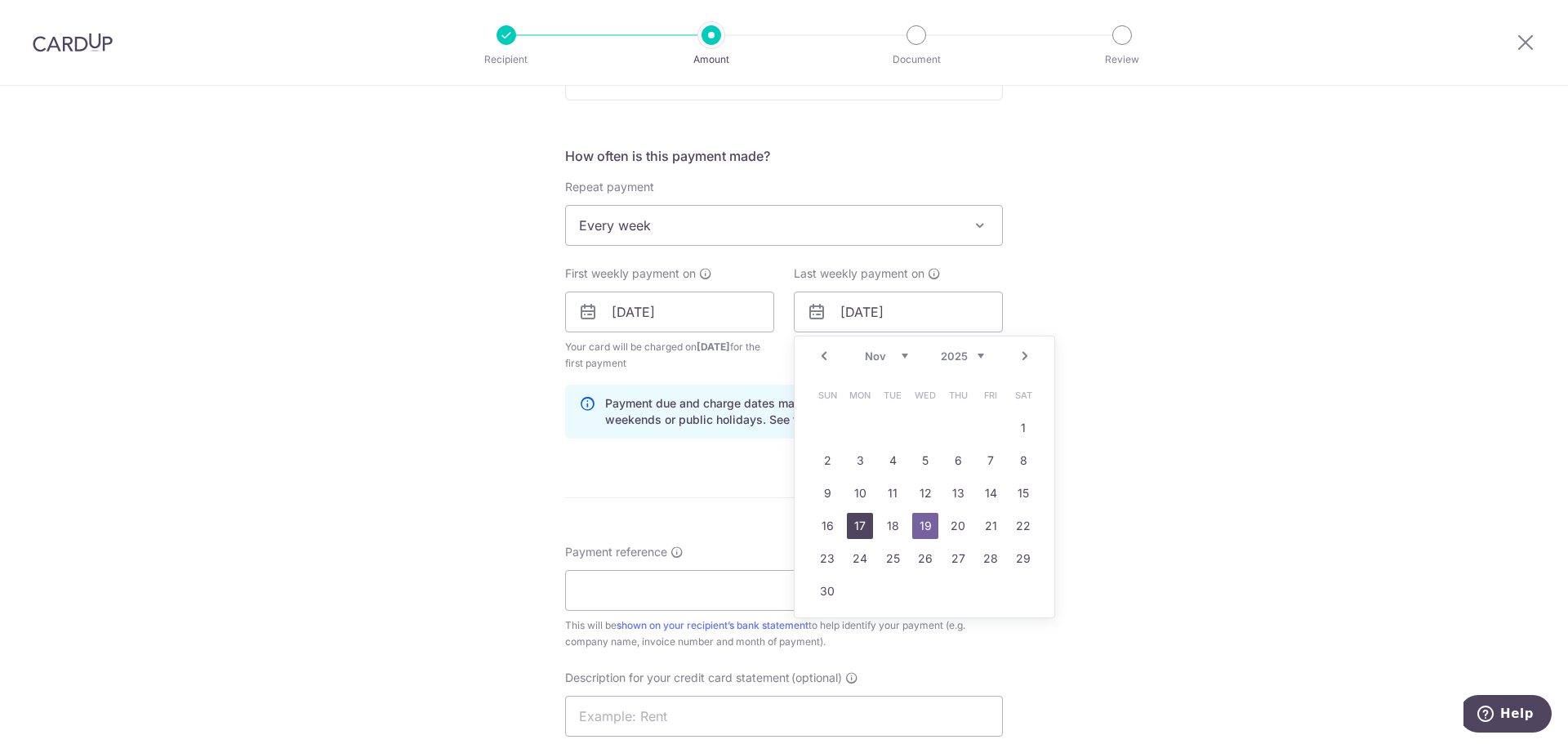
click at [865, 532] on link "17" at bounding box center [860, 526] width 27 height 27
type input "[DATE]"
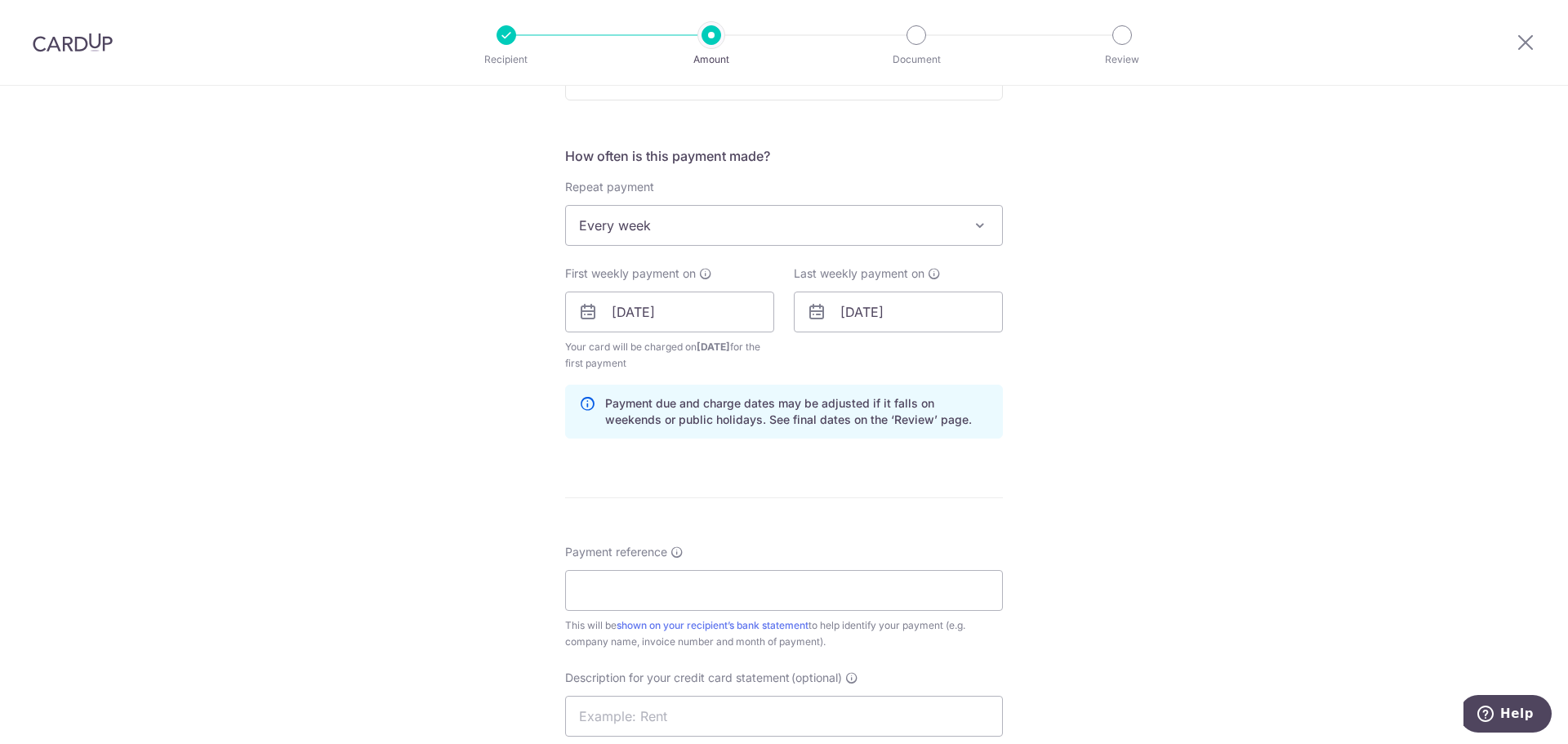
click at [1124, 447] on div "Tell us more about your payment Enter payment amount SGD GST (optional) SGD Rec…" at bounding box center [784, 350] width 1568 height 1671
click at [669, 587] on input "Payment reference" at bounding box center [783, 591] width 437 height 41
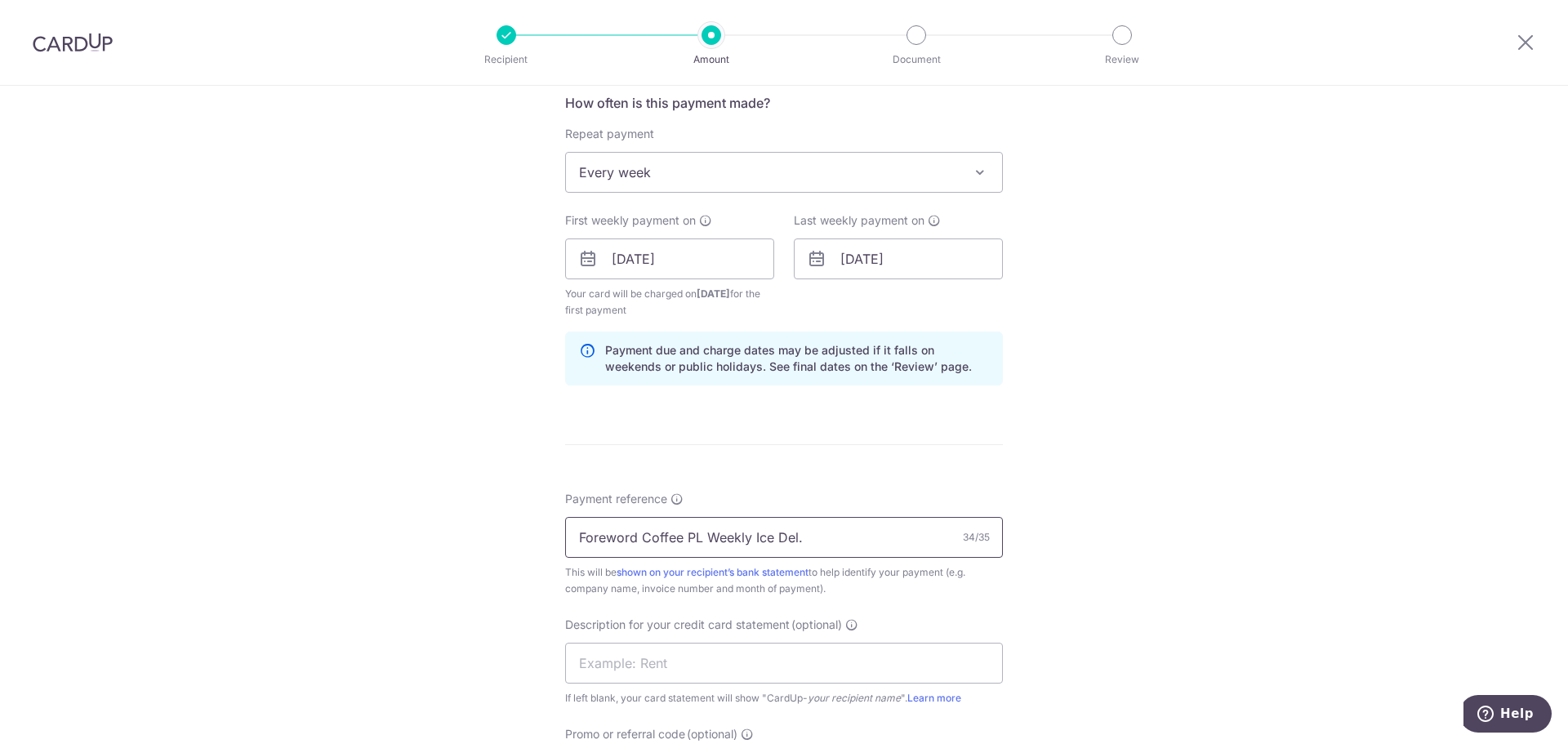
scroll to position [654, 0]
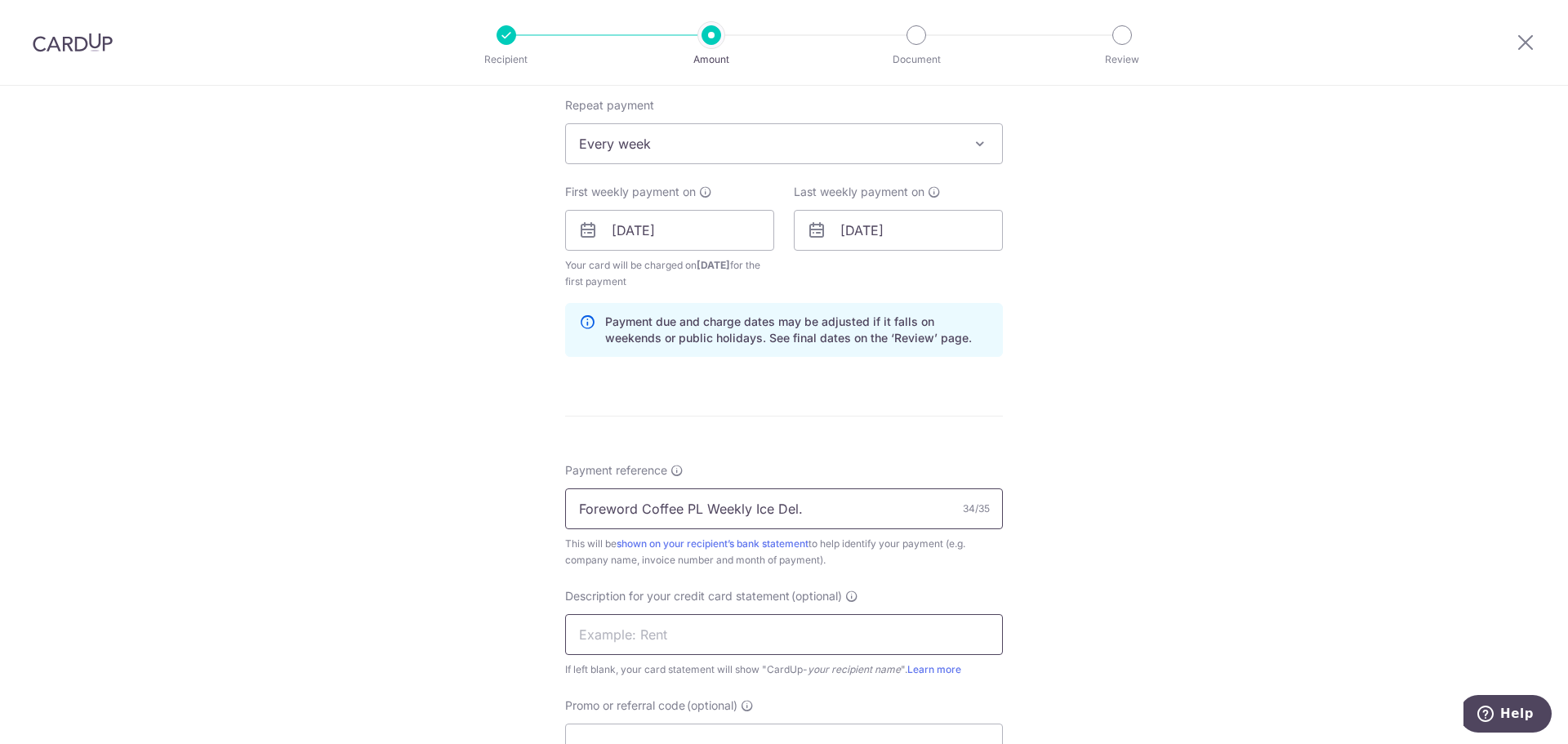
type input "Foreword Coffee PL Weekly Ice Del."
click at [631, 620] on input "text" at bounding box center [783, 635] width 437 height 41
click at [1167, 560] on div "Tell us more about your payment Enter payment amount SGD GST (optional) SGD Rec…" at bounding box center [784, 267] width 1568 height 1671
click at [620, 634] on input "Uni-TatMOHH Ice" at bounding box center [783, 635] width 437 height 41
click at [662, 631] on input "Uni-TatMOHH Ice" at bounding box center [783, 635] width 437 height 41
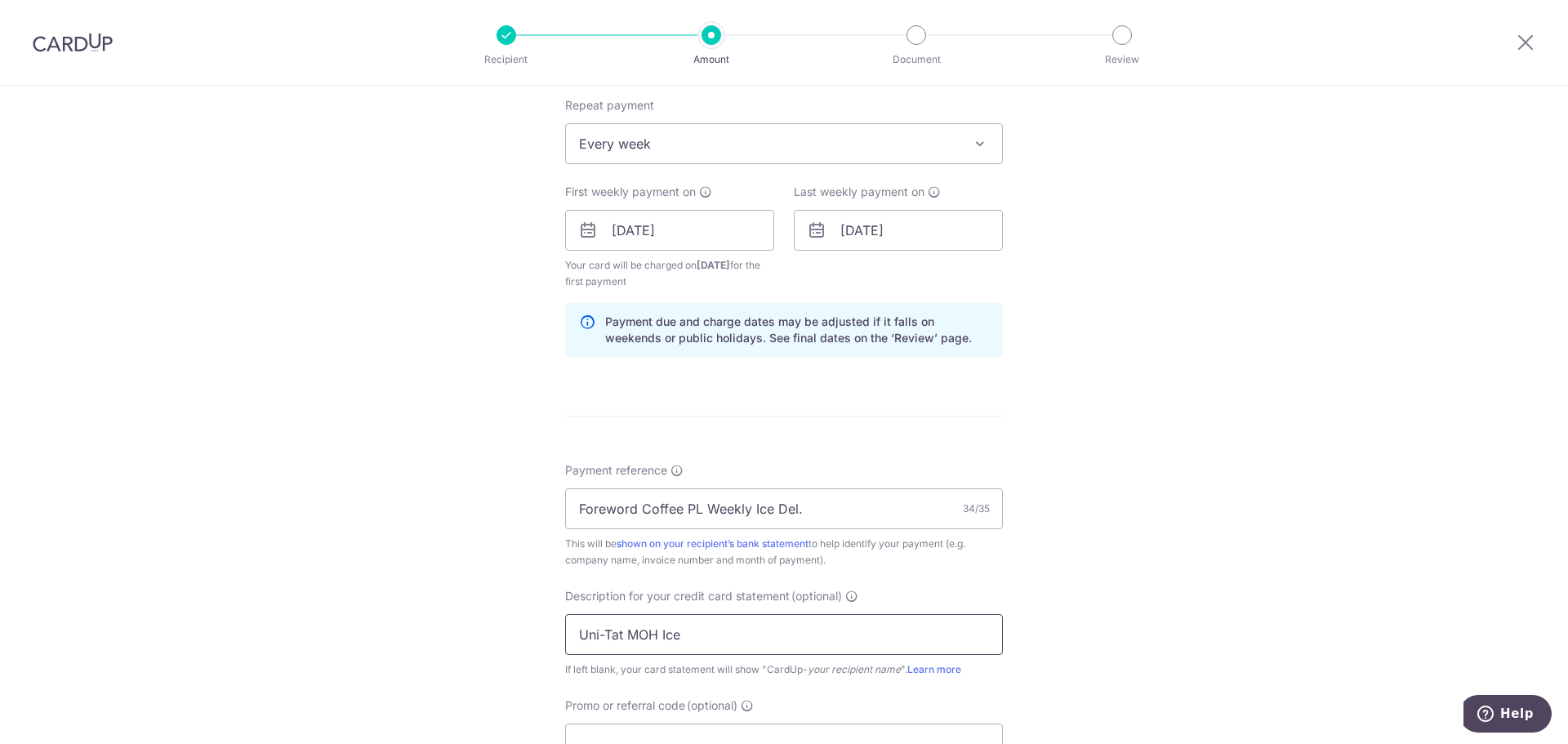
type input "Uni-Tat MOH Ice"
click at [1361, 568] on div "Tell us more about your payment Enter payment amount SGD GST (optional) SGD Rec…" at bounding box center [784, 267] width 1568 height 1671
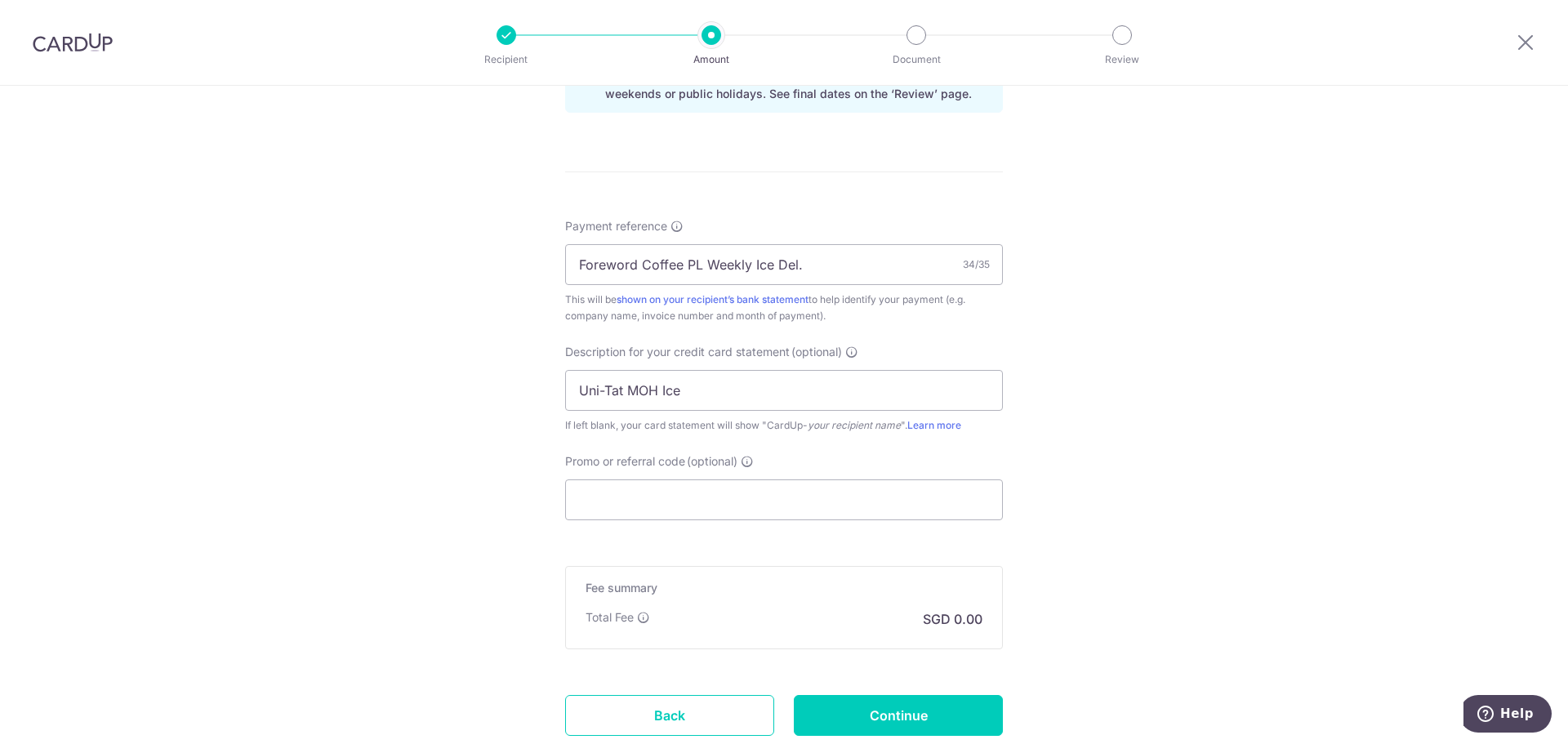
scroll to position [898, 0]
click at [767, 516] on input "Promo or referral code (optional)" at bounding box center [783, 499] width 437 height 41
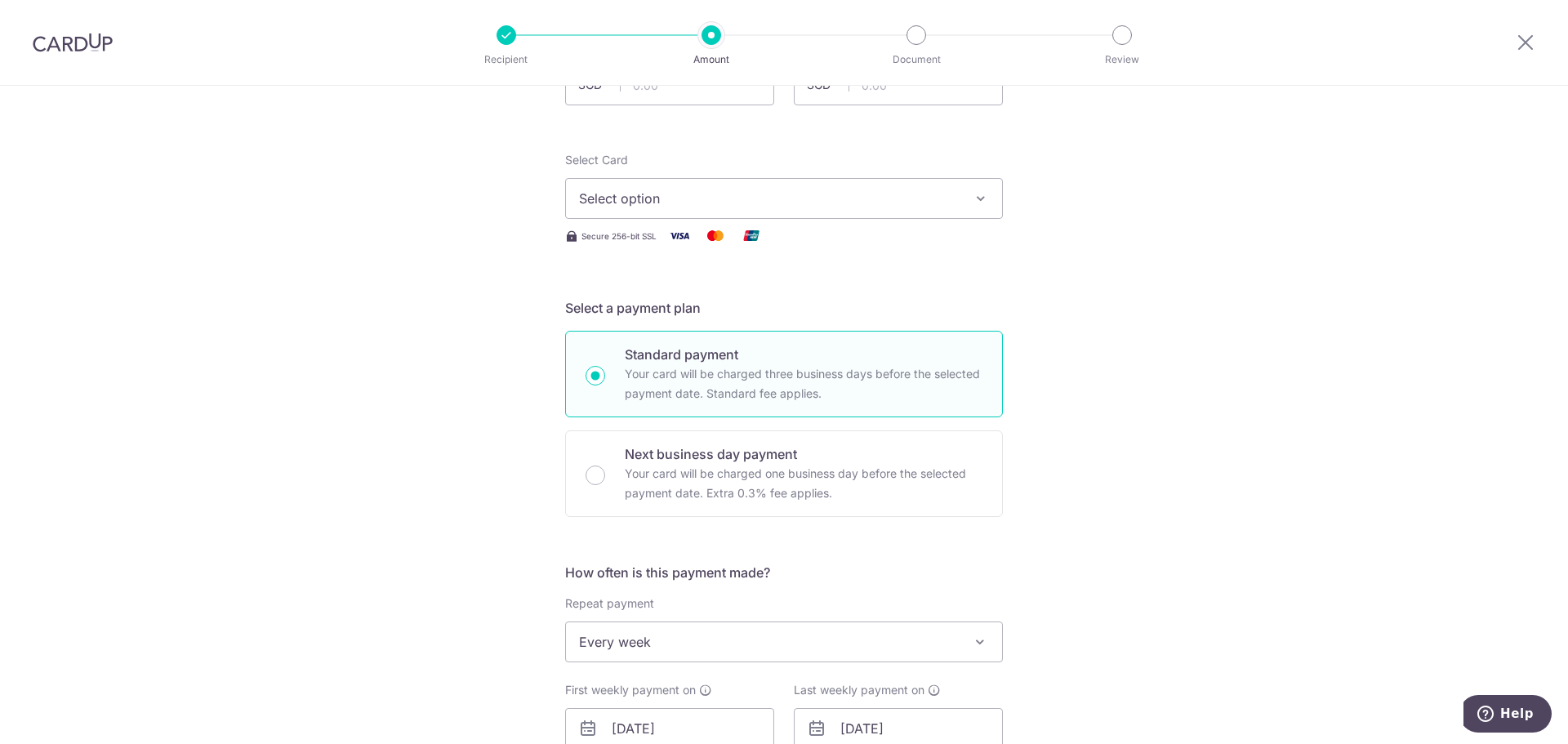
scroll to position [31, 0]
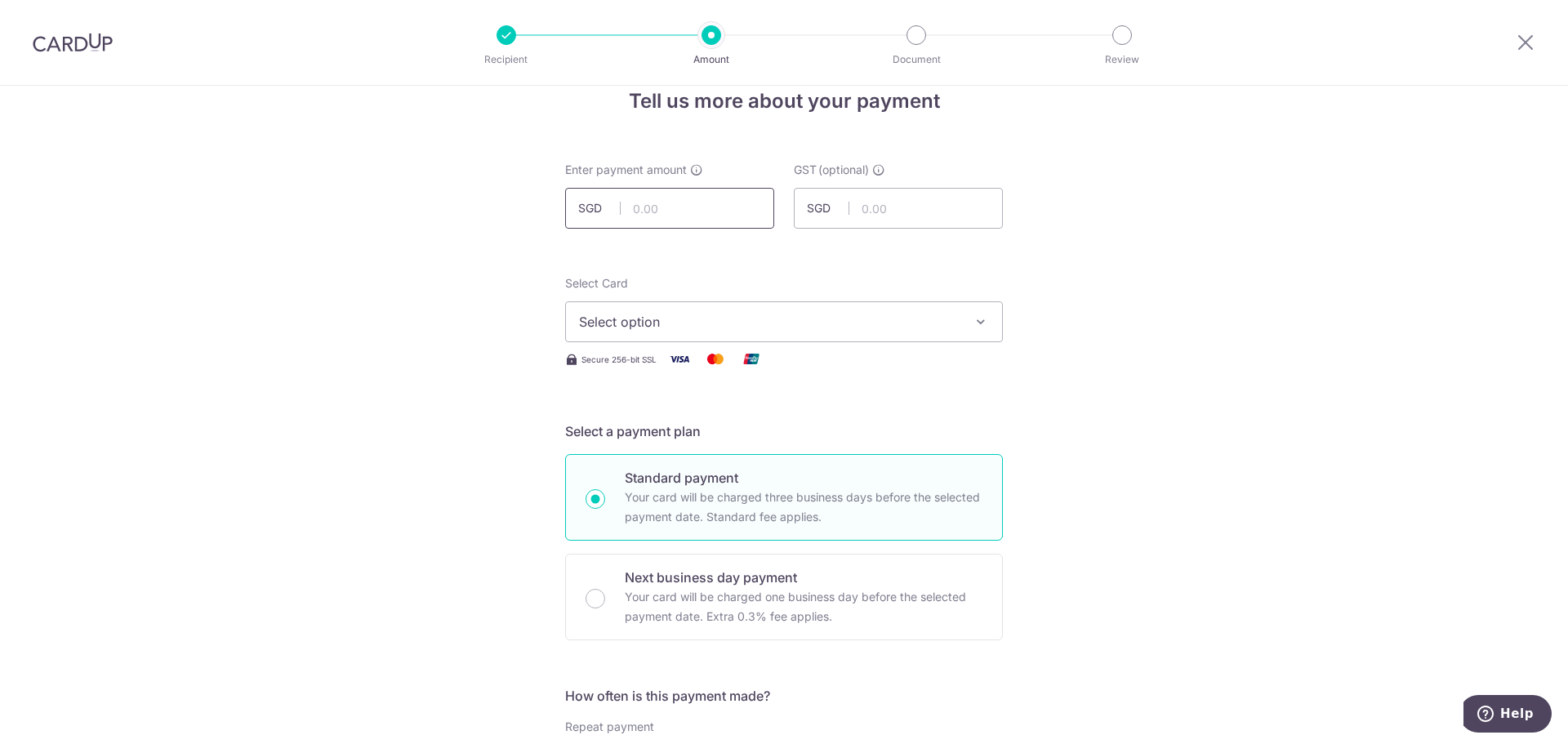
click at [667, 204] on input "text" at bounding box center [669, 208] width 209 height 41
type input "20.18"
type input "1.82"
click at [682, 332] on button "Select option" at bounding box center [783, 322] width 437 height 41
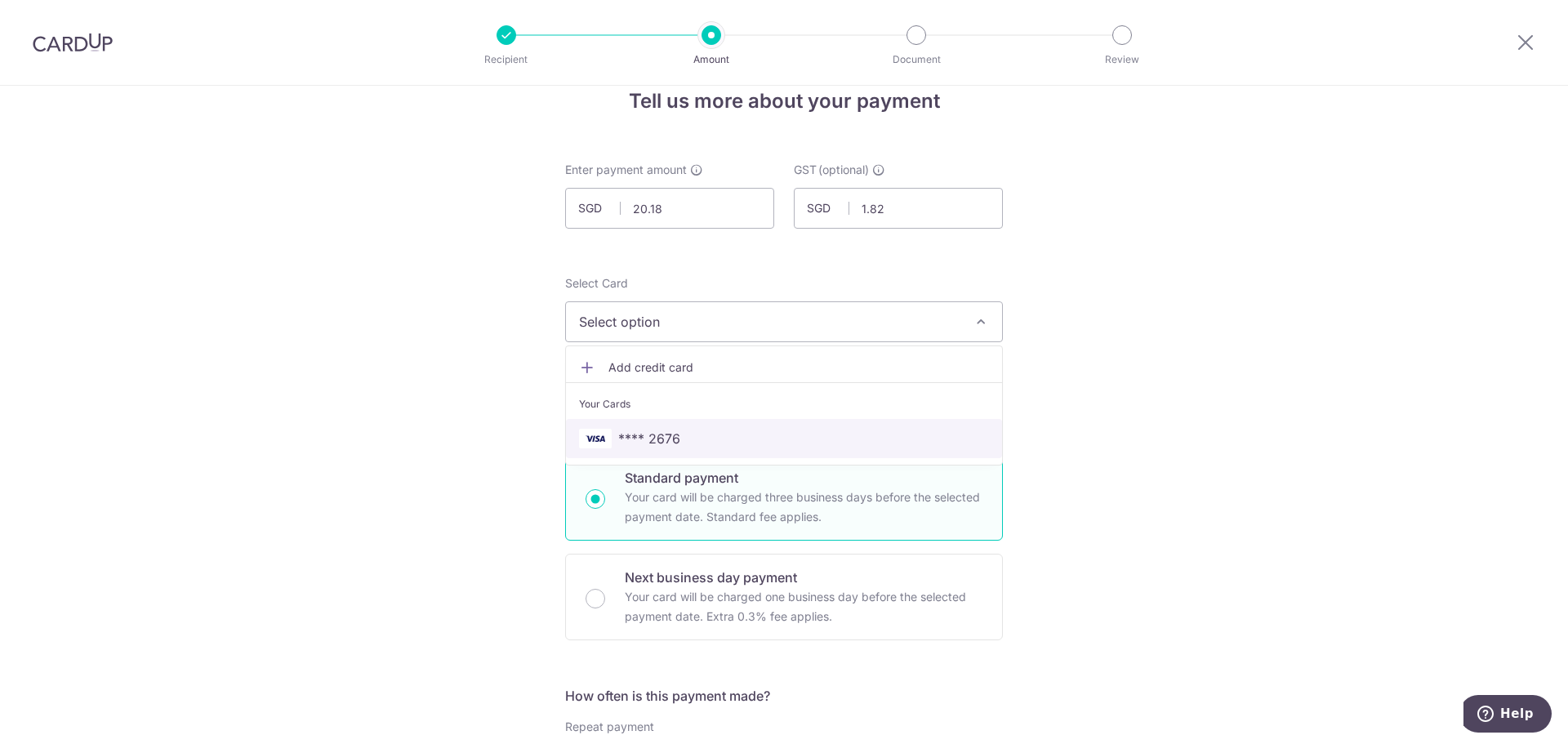
click at [668, 429] on span "**** 2676" at bounding box center [648, 438] width 62 height 20
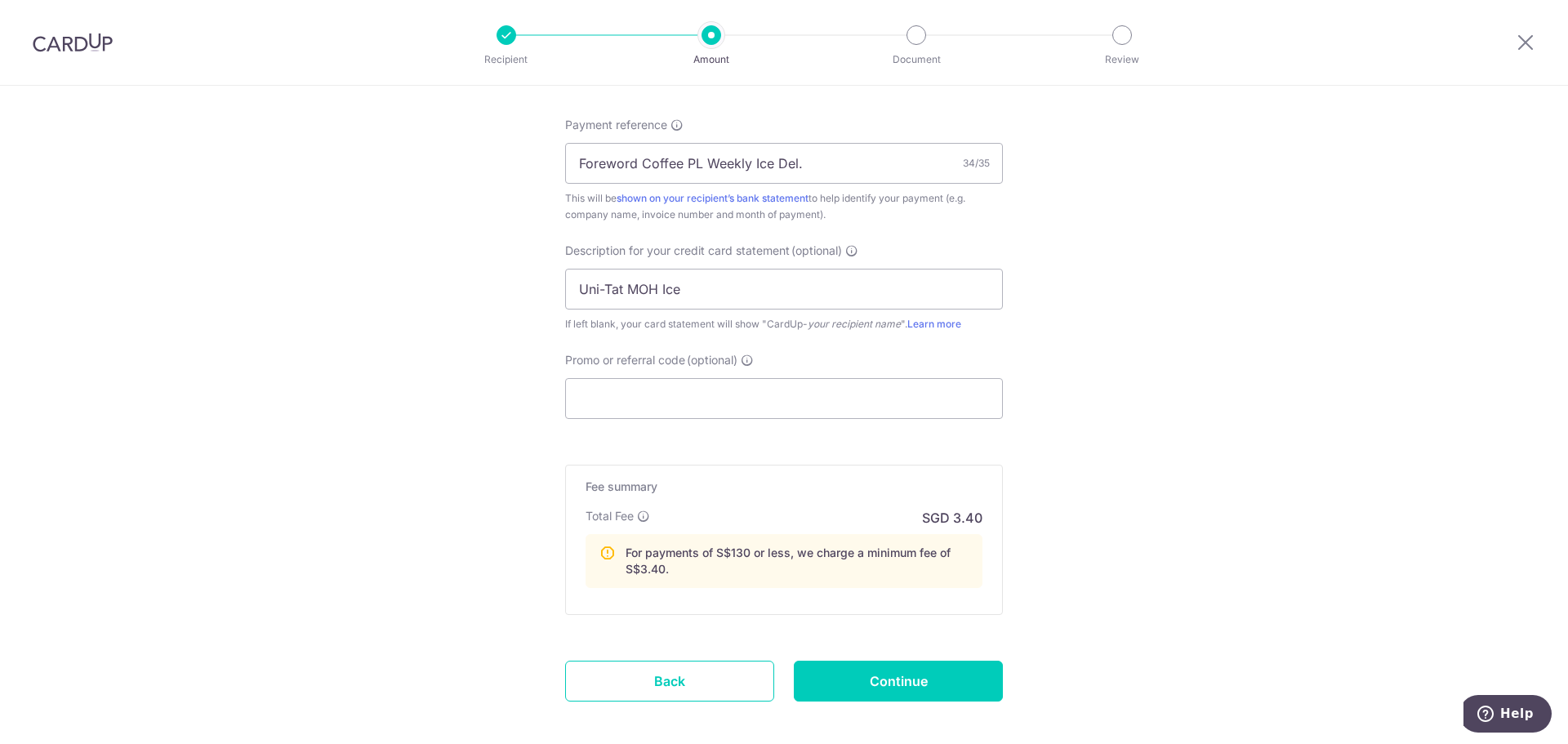
scroll to position [1079, 0]
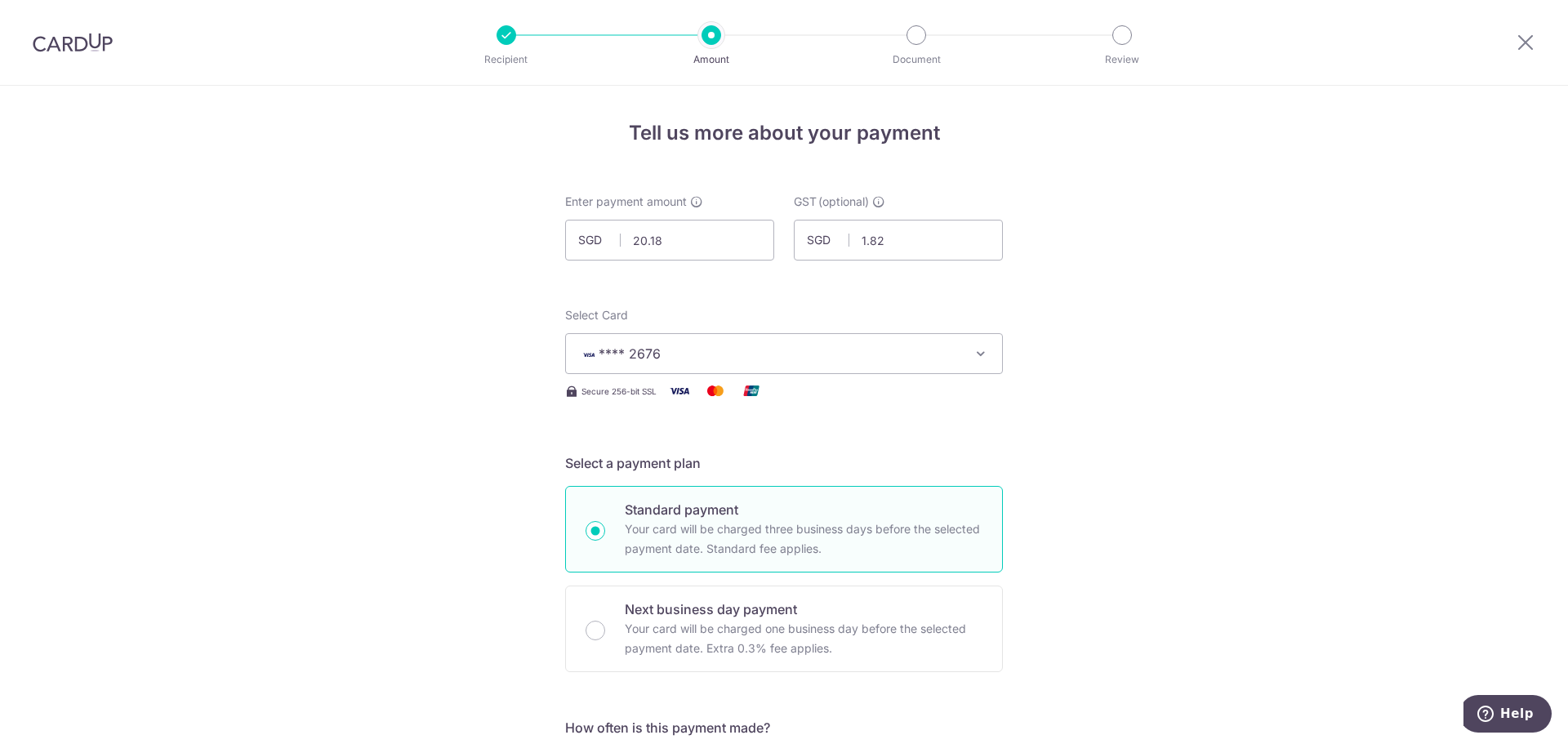
drag, startPoint x: 1249, startPoint y: 566, endPoint x: 1213, endPoint y: -99, distance: 666.0
click at [80, 37] on img at bounding box center [72, 42] width 80 height 20
